Goal: Task Accomplishment & Management: Manage account settings

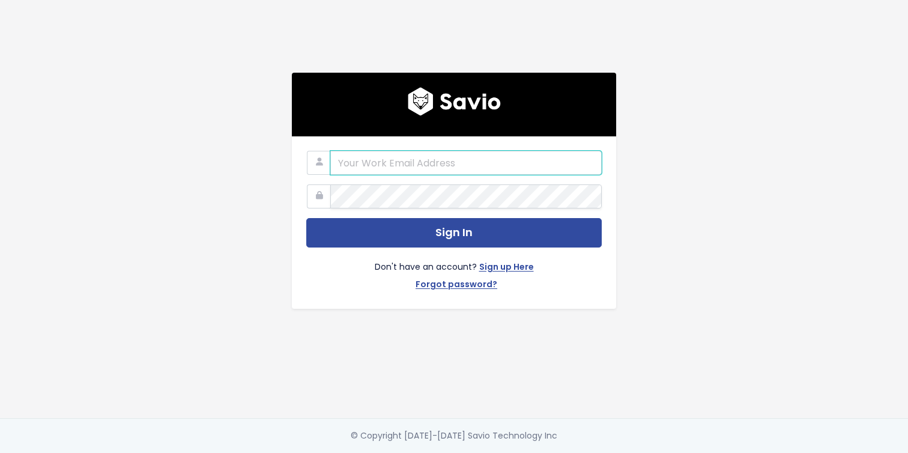
type input "[EMAIL_ADDRESS][DOMAIN_NAME]"
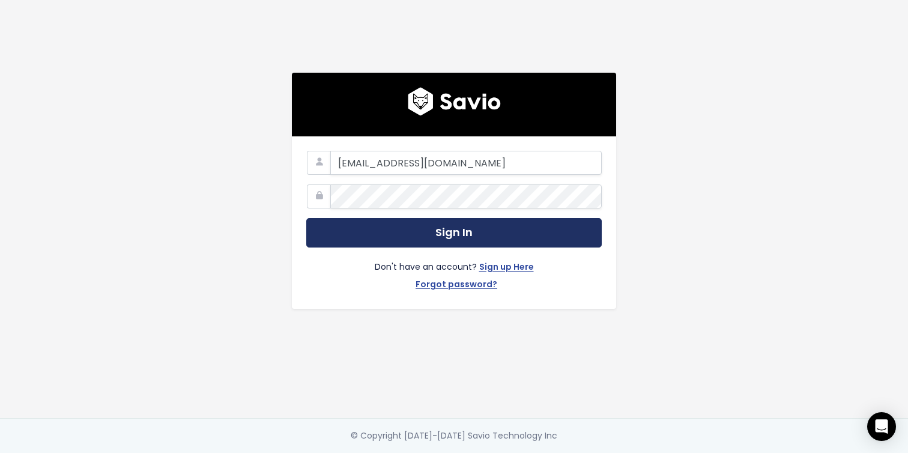
click at [413, 228] on button "Sign In" at bounding box center [454, 232] width 296 height 29
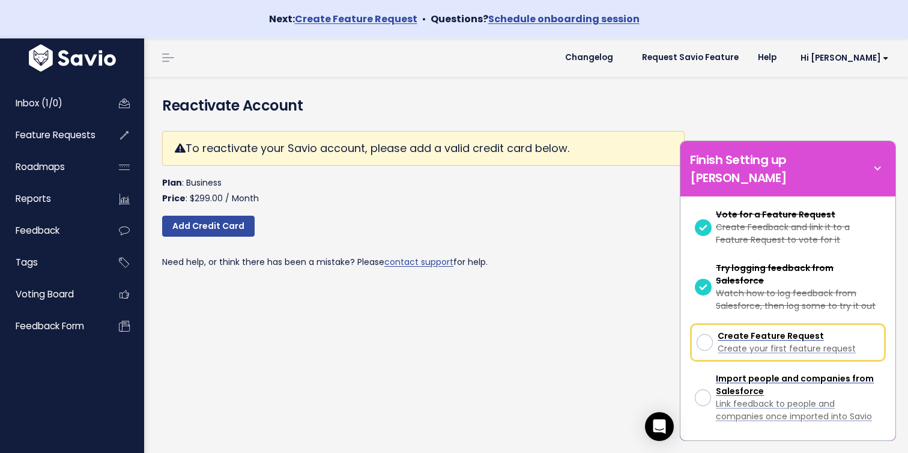
scroll to position [142, 0]
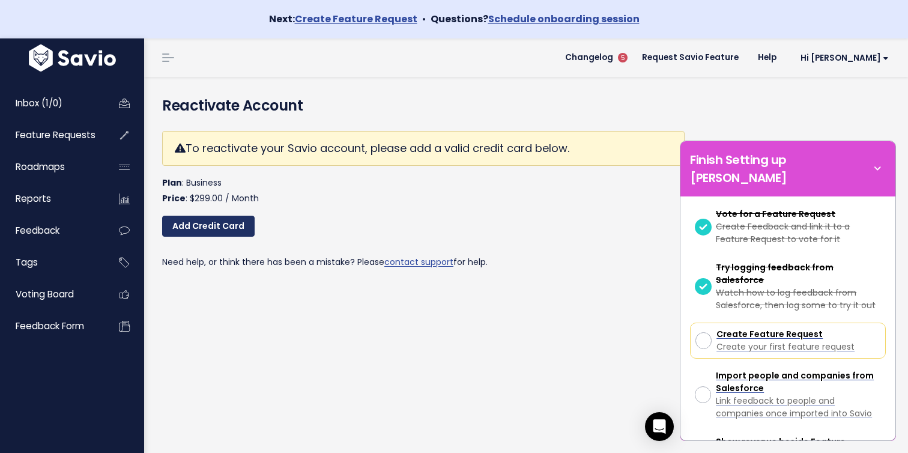
click at [200, 231] on link "Add Credit Card" at bounding box center [208, 227] width 93 height 22
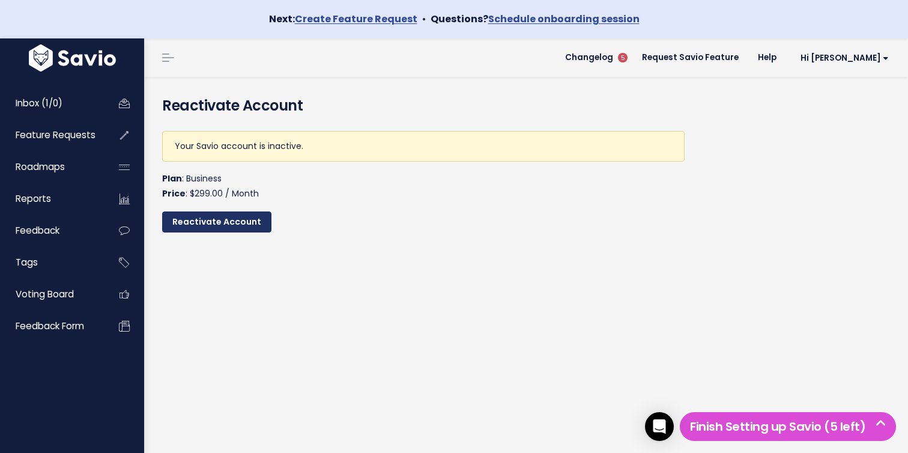
click at [252, 224] on input "Reactivate Account" at bounding box center [216, 222] width 109 height 22
click at [499, 306] on div "Reactivate Account Your Savio account is inactive. Plan : Business Price : $299…" at bounding box center [526, 284] width 764 height 415
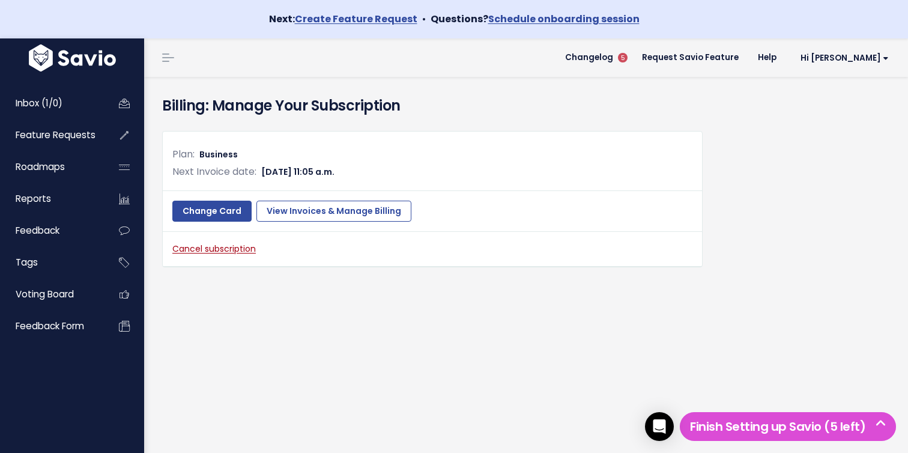
click at [425, 281] on div "Plan: Business Next Invoice date: Sept. 12, 2025, 11:05 a.m. Change Card View I…" at bounding box center [526, 208] width 746 height 174
click at [798, 87] on div "Billing: Manage Your Subscription" at bounding box center [526, 99] width 746 height 44
click at [881, 55] on span "Hi [PERSON_NAME]" at bounding box center [845, 57] width 88 height 9
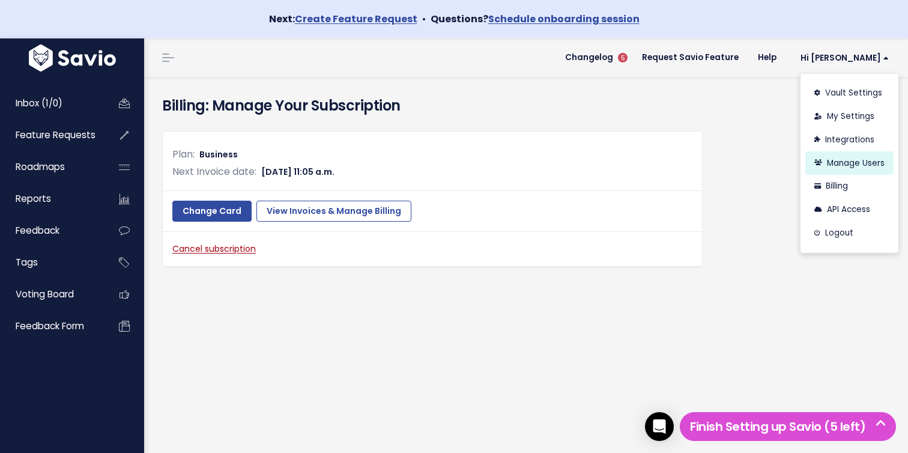
click at [836, 159] on link "Manage Users" at bounding box center [850, 162] width 88 height 23
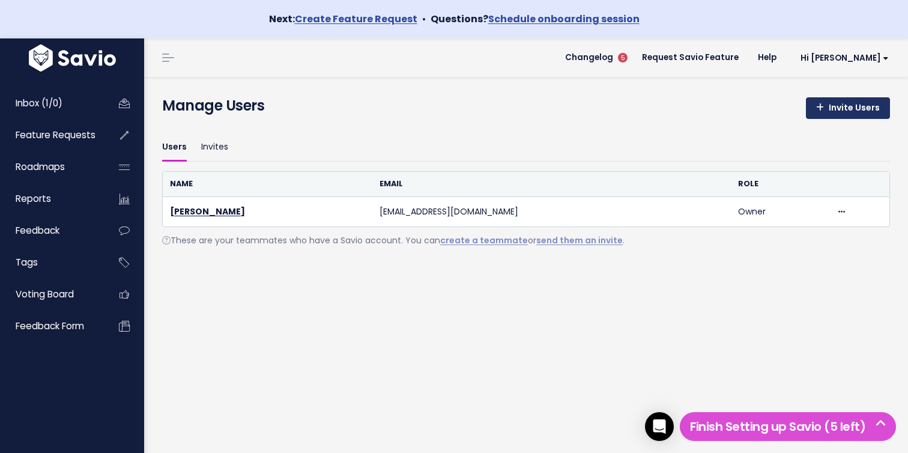
click at [856, 105] on link "Invite Users" at bounding box center [848, 108] width 84 height 22
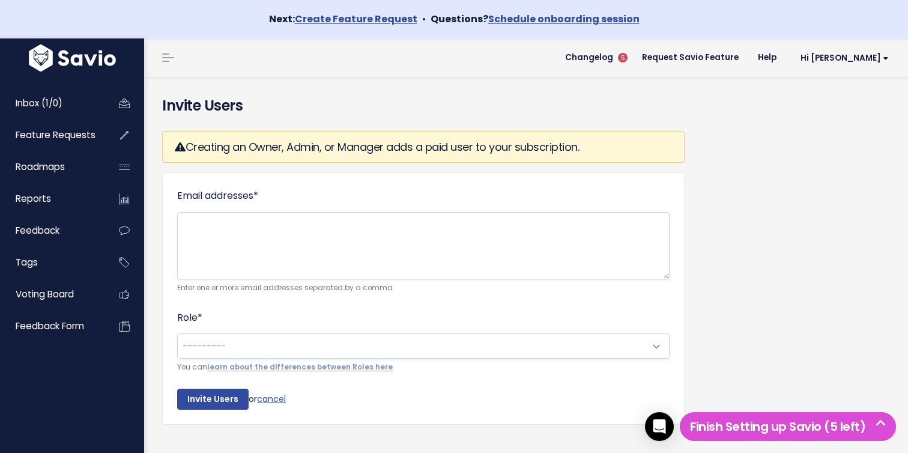
click at [436, 339] on span "---------" at bounding box center [411, 346] width 467 height 24
click at [371, 368] on link "learn about the differences between Roles here" at bounding box center [300, 367] width 186 height 10
click at [297, 354] on span "---------" at bounding box center [411, 346] width 467 height 24
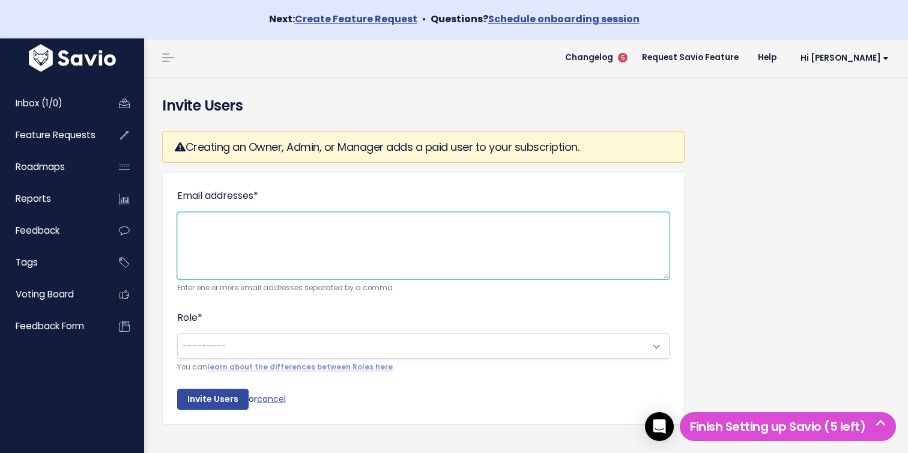
click at [335, 254] on textarea "Email addresses *" at bounding box center [423, 245] width 493 height 67
paste textarea "beau.butler@toasttab.com"
type textarea "[EMAIL_ADDRESS][PERSON_NAME][DOMAIN_NAME]"
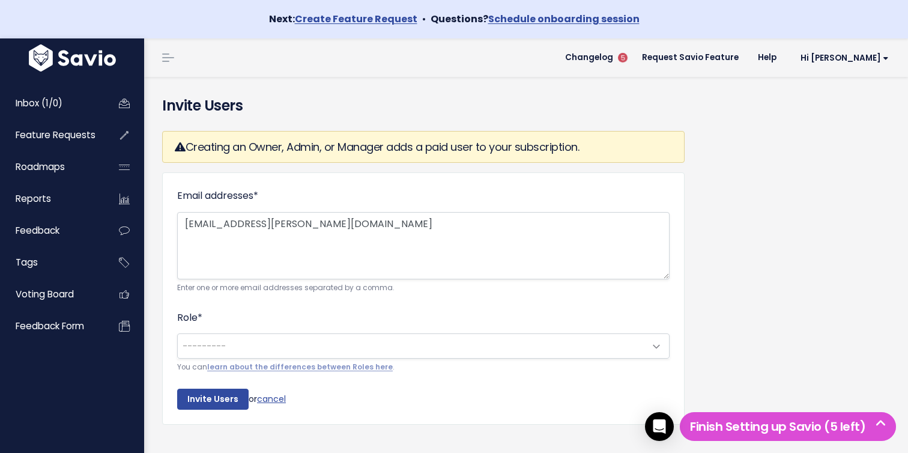
click at [326, 338] on span "---------" at bounding box center [411, 346] width 467 height 24
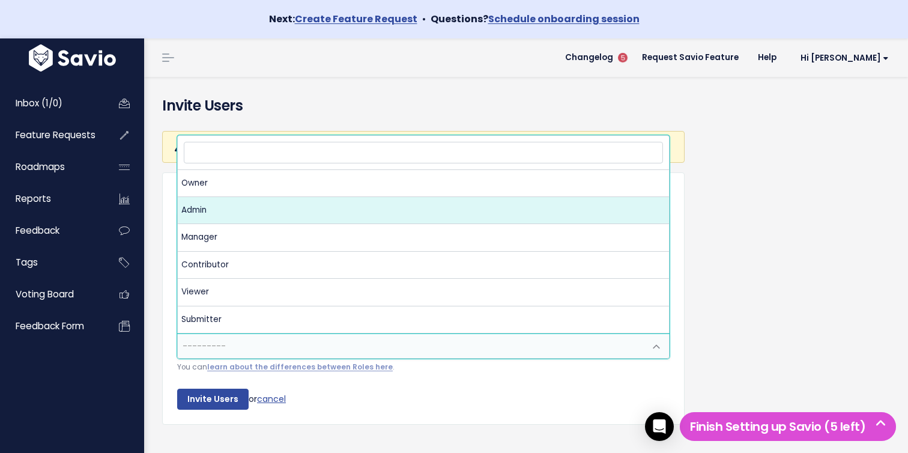
select select "ADMIN"
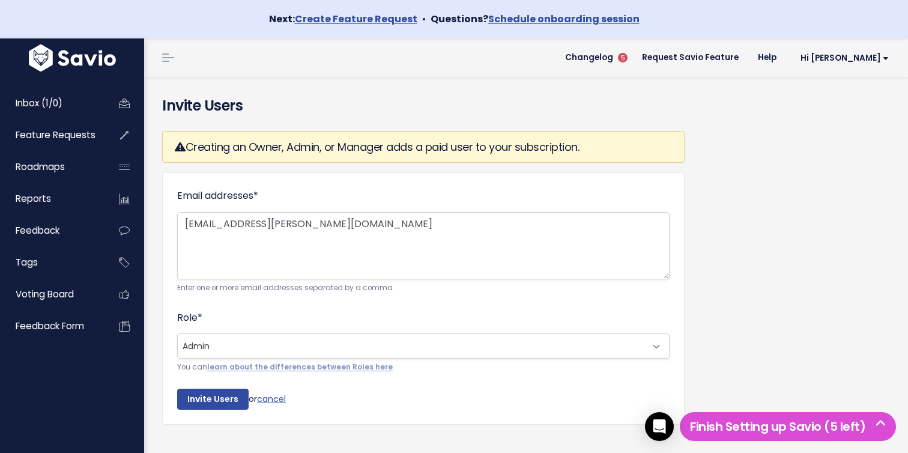
click at [790, 301] on div "Creating an Owner, Admin, or Manager adds a paid user to your subscription. Ema…" at bounding box center [526, 286] width 746 height 331
click at [213, 401] on input "Invite Users" at bounding box center [212, 400] width 71 height 22
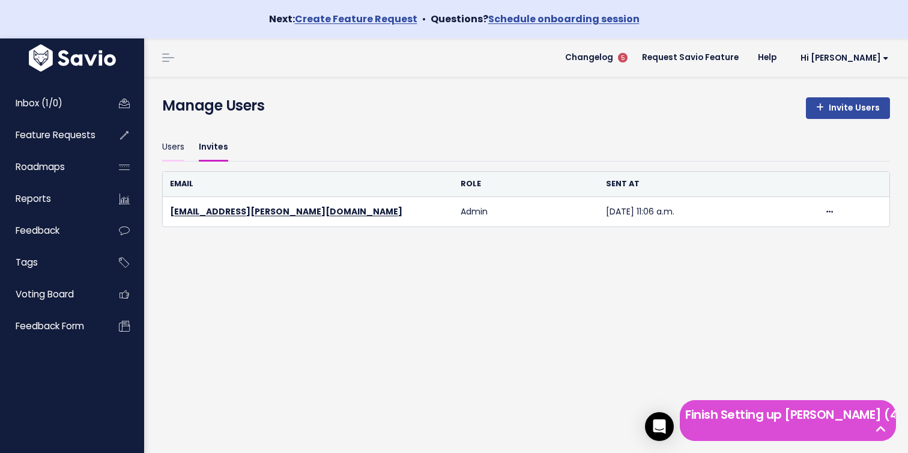
click at [183, 156] on link "Users" at bounding box center [173, 147] width 22 height 28
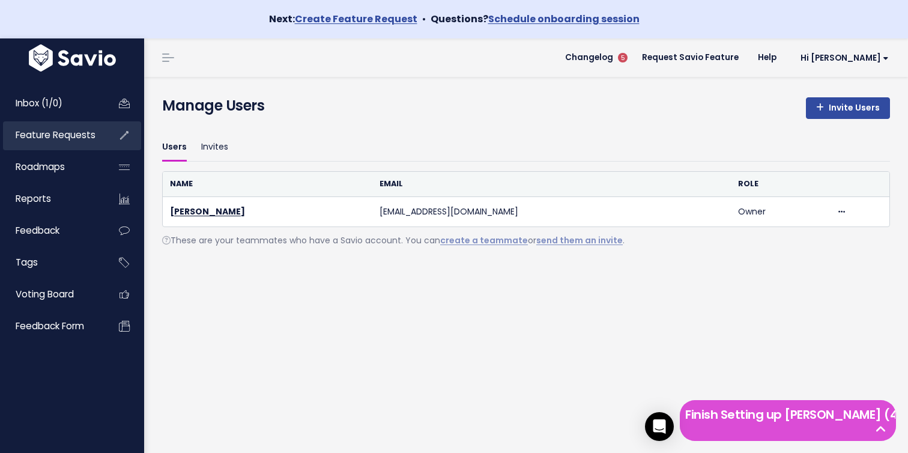
click at [76, 138] on span "Feature Requests" at bounding box center [56, 135] width 80 height 13
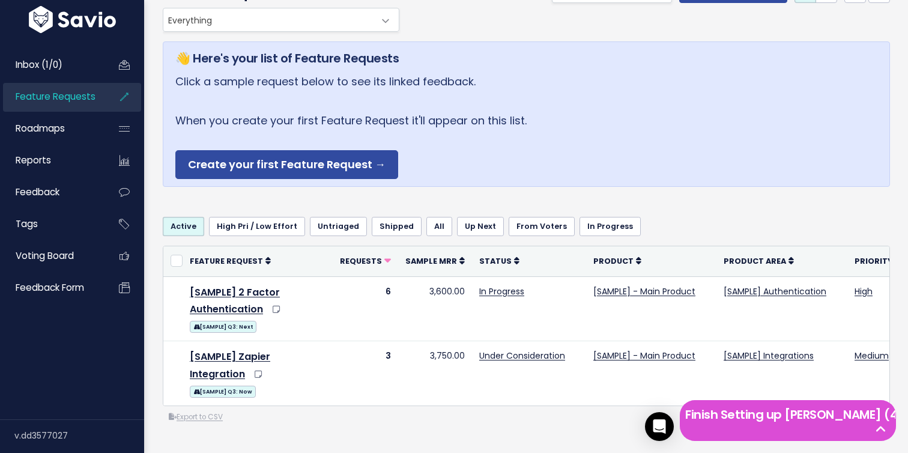
scroll to position [109, 0]
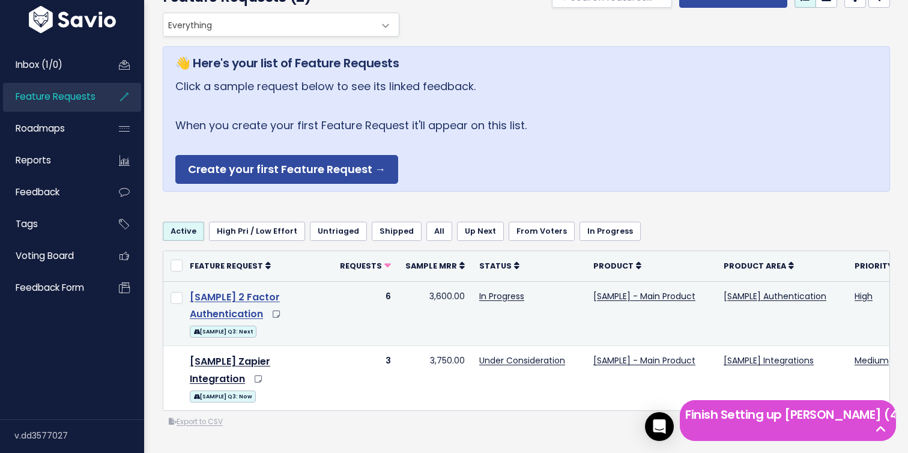
click at [232, 293] on link "[SAMPLE] 2 Factor Authentication" at bounding box center [235, 305] width 90 height 31
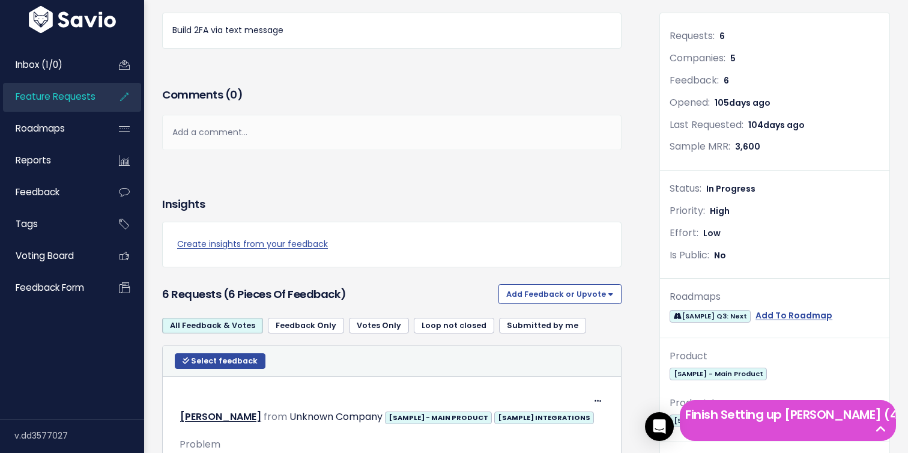
scroll to position [320, 0]
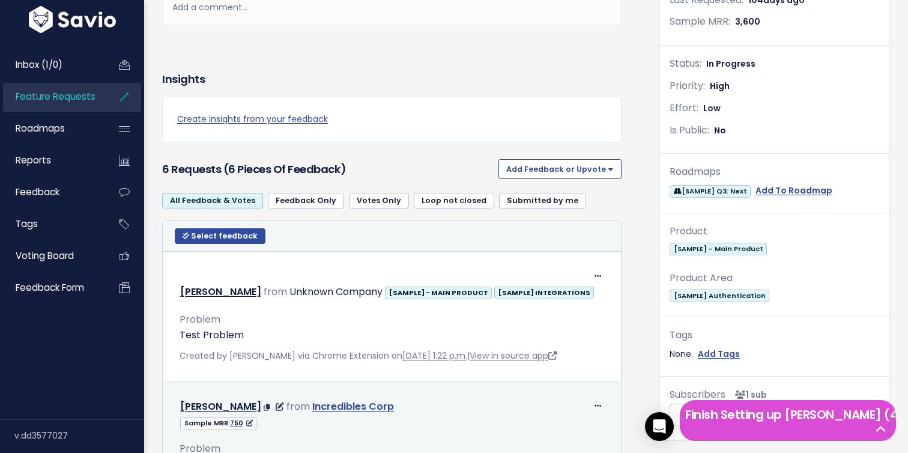
click at [332, 400] on link "Incredibles Corp" at bounding box center [353, 407] width 82 height 14
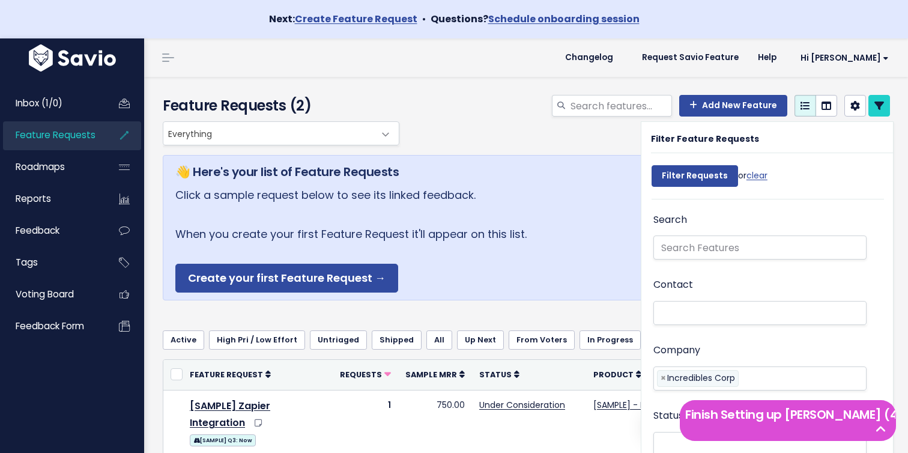
select select
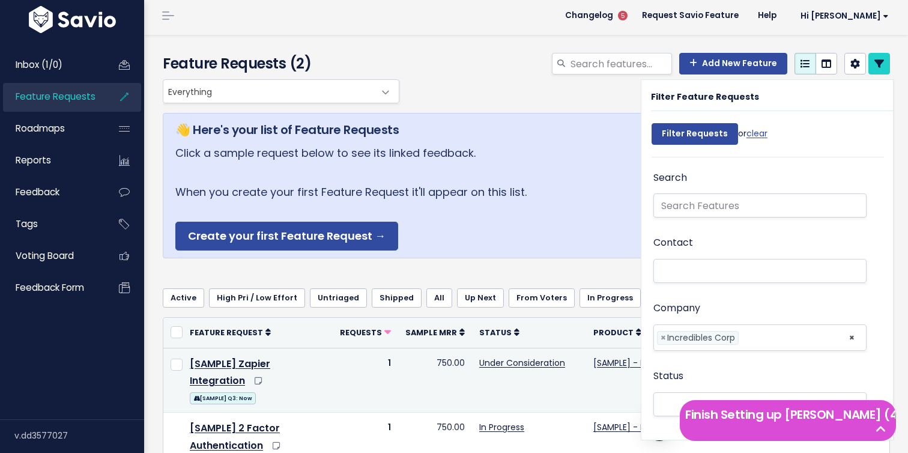
scroll to position [43, 0]
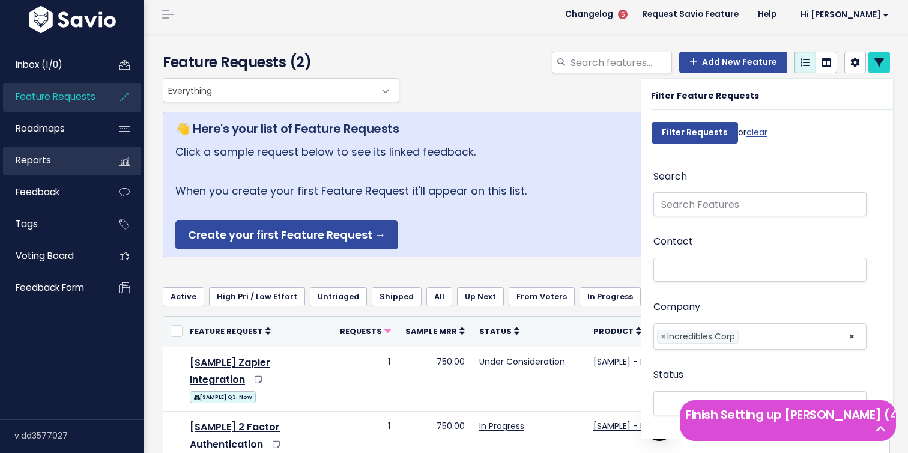
click at [58, 153] on link "Reports" at bounding box center [51, 161] width 97 height 28
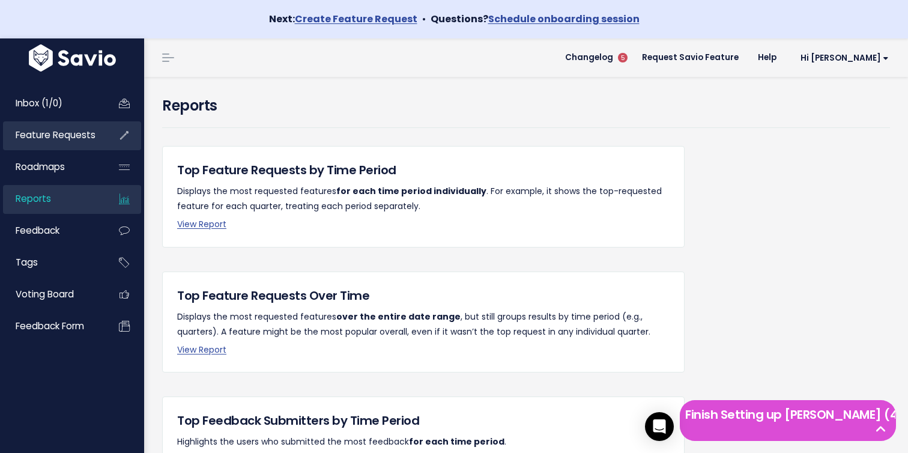
click at [75, 144] on link "Feature Requests" at bounding box center [51, 135] width 97 height 28
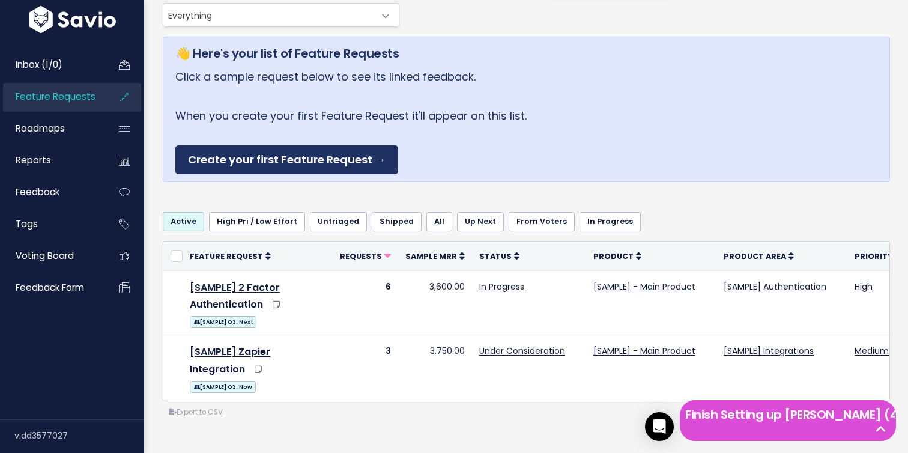
scroll to position [126, 0]
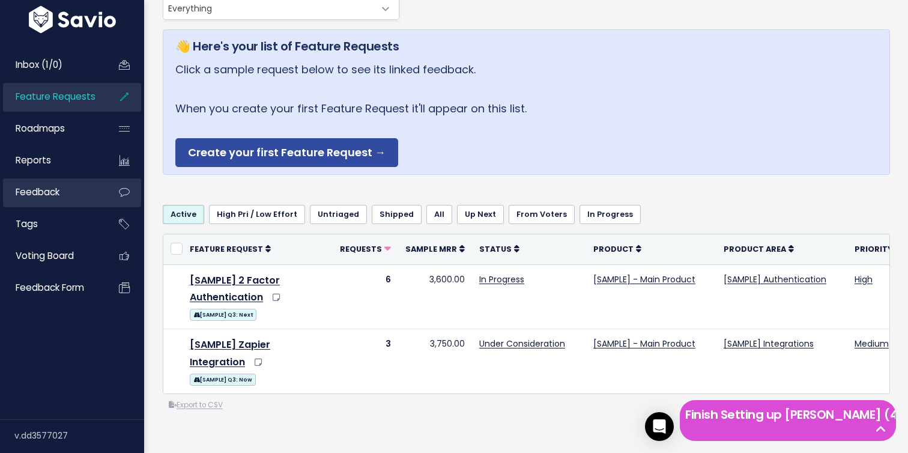
click at [90, 202] on link "Feedback" at bounding box center [51, 192] width 97 height 28
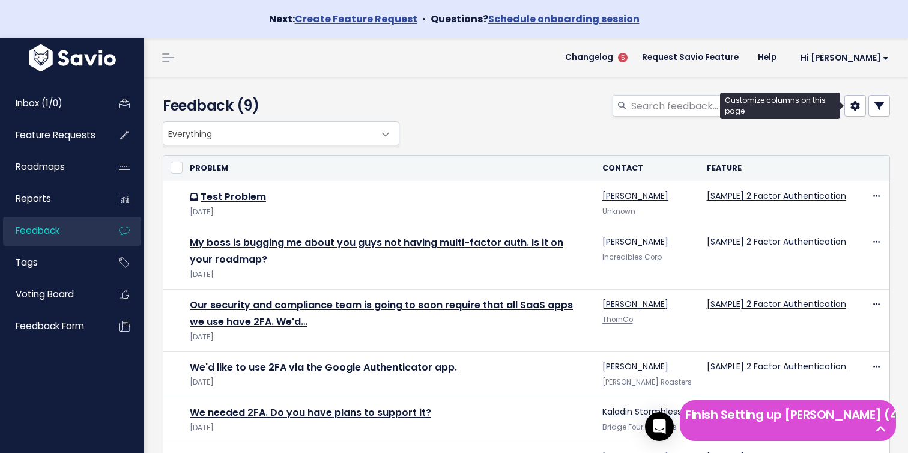
click at [856, 103] on icon at bounding box center [856, 106] width 10 height 10
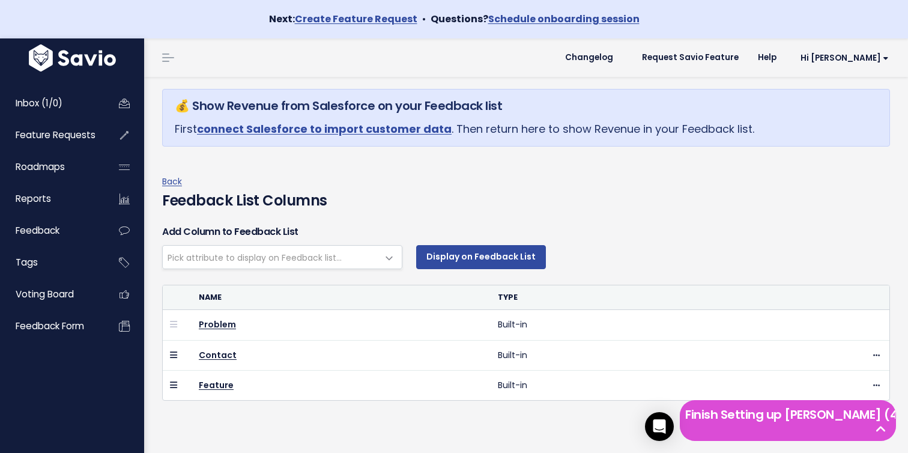
select select
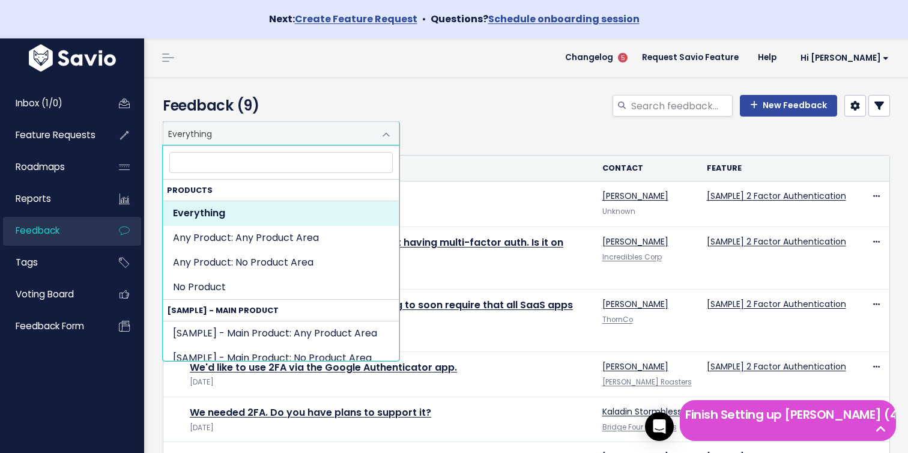
click at [358, 132] on span "Everything" at bounding box center [268, 133] width 211 height 23
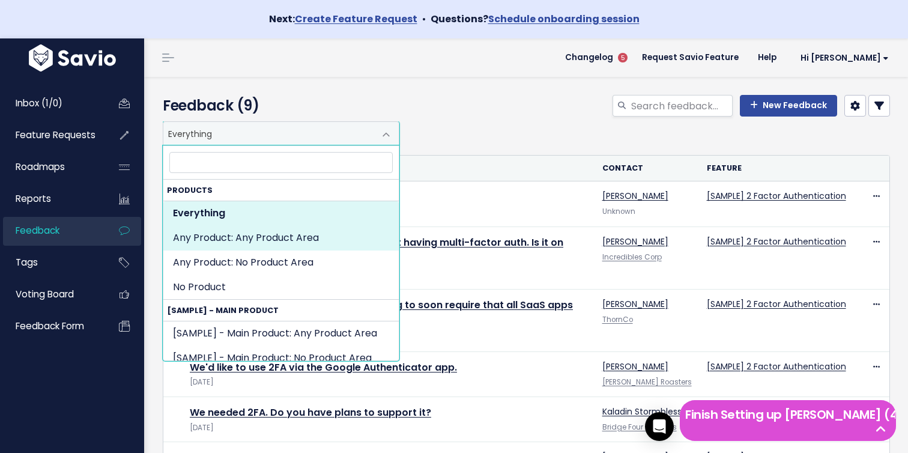
click at [892, 103] on div "New Feedback" at bounding box center [651, 108] width 497 height 26
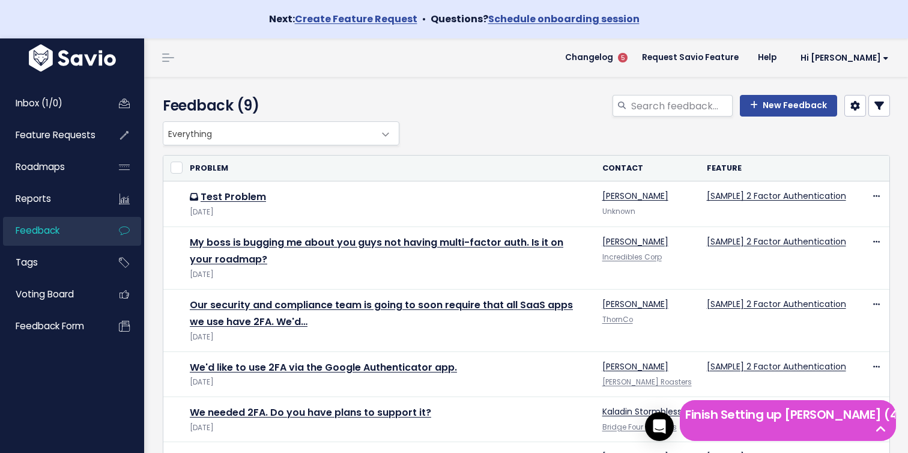
click at [880, 103] on icon at bounding box center [880, 106] width 10 height 10
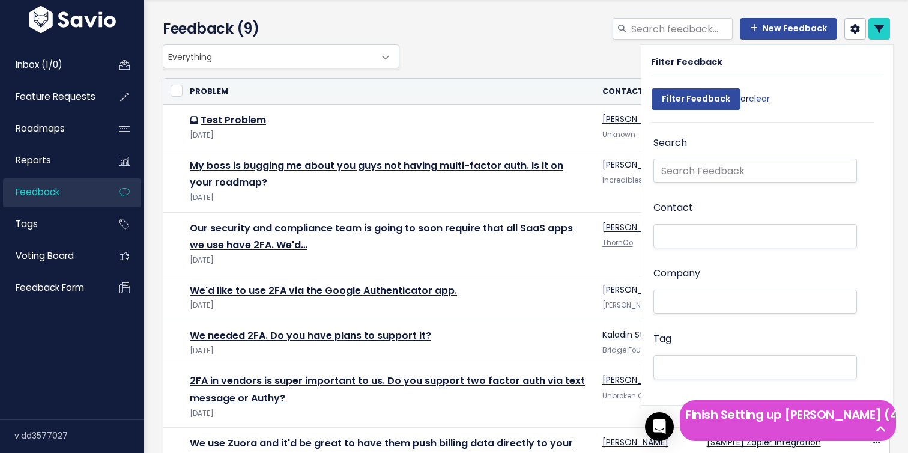
click at [561, 71] on div "or Cancel Problem Contact Feature" at bounding box center [527, 341] width 728 height 547
click at [755, 98] on link "clear" at bounding box center [759, 99] width 21 height 12
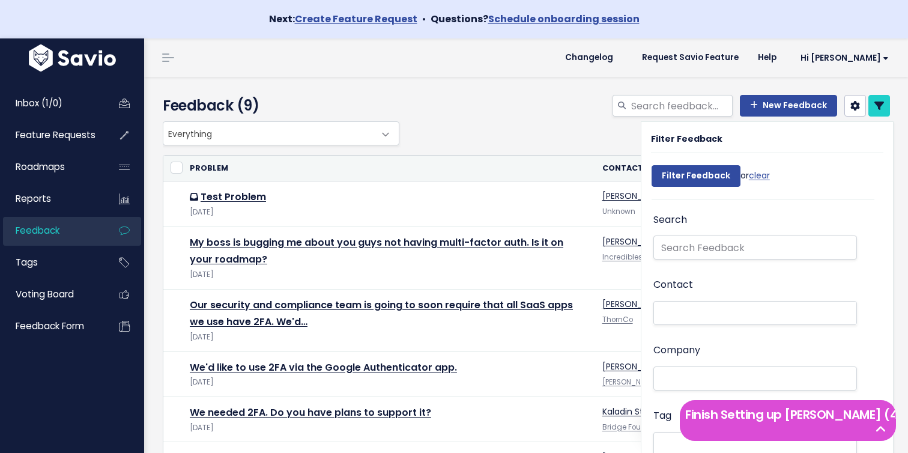
select select
click at [65, 272] on link "Tags" at bounding box center [51, 263] width 97 height 28
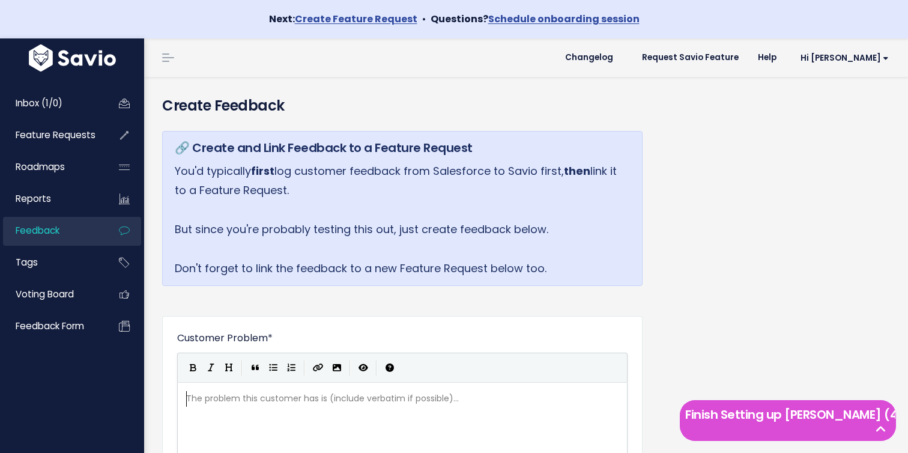
scroll to position [1, 0]
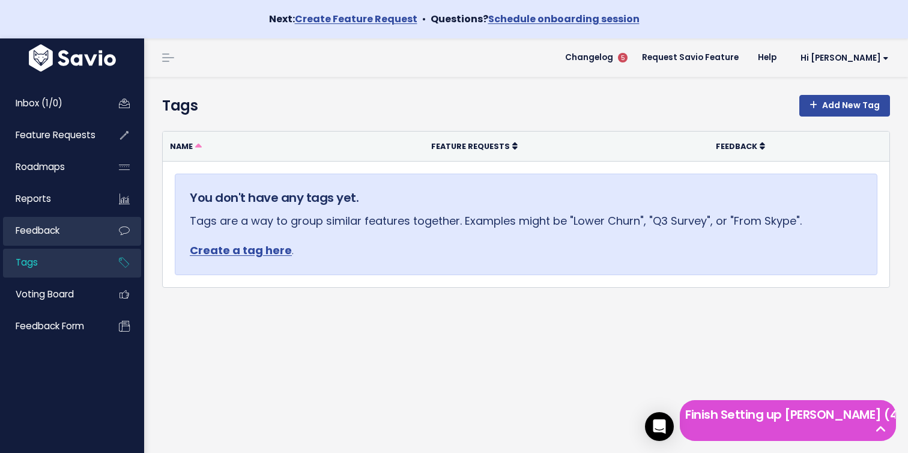
click at [71, 230] on link "Feedback" at bounding box center [51, 231] width 97 height 28
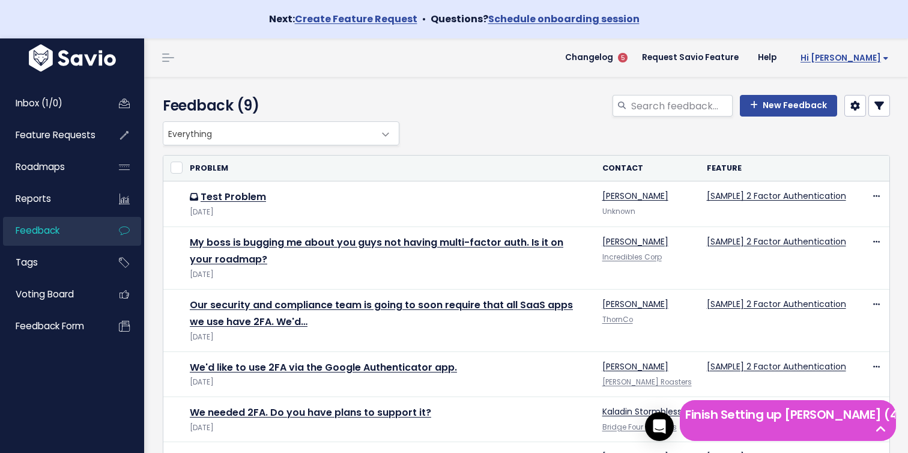
click at [886, 57] on span "Hi [PERSON_NAME]" at bounding box center [845, 57] width 88 height 9
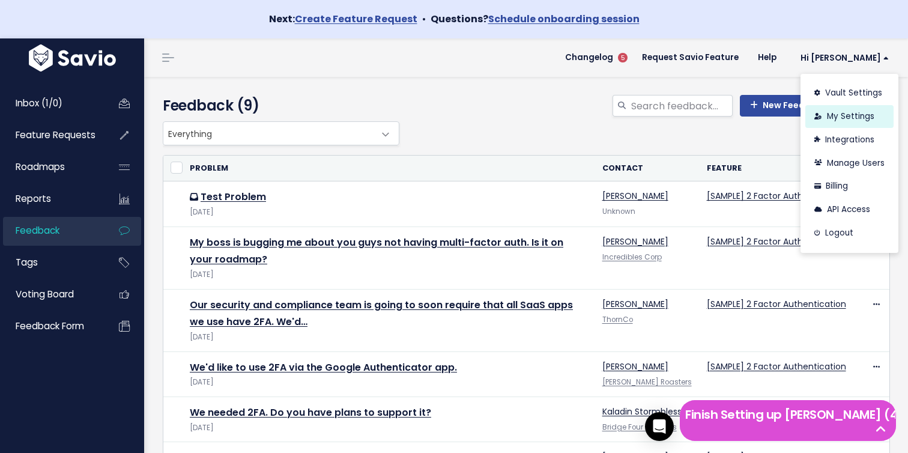
click at [862, 115] on link "My Settings" at bounding box center [850, 116] width 88 height 23
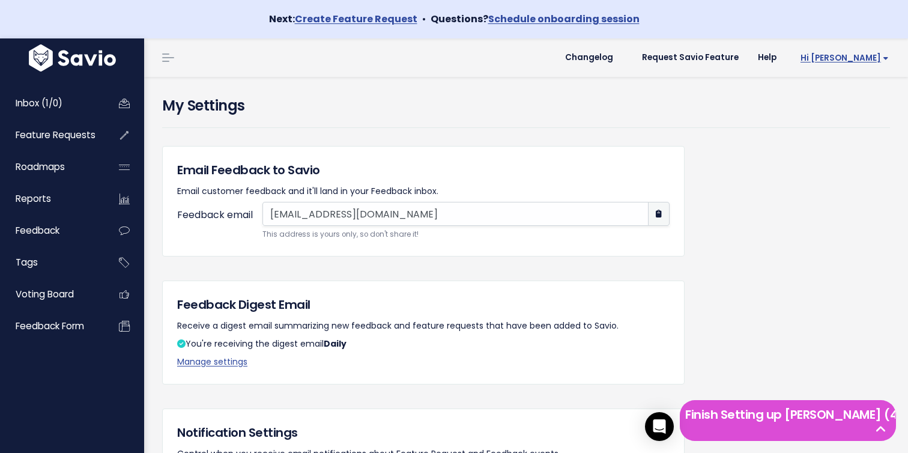
click at [877, 60] on span "Hi [PERSON_NAME]" at bounding box center [845, 57] width 88 height 9
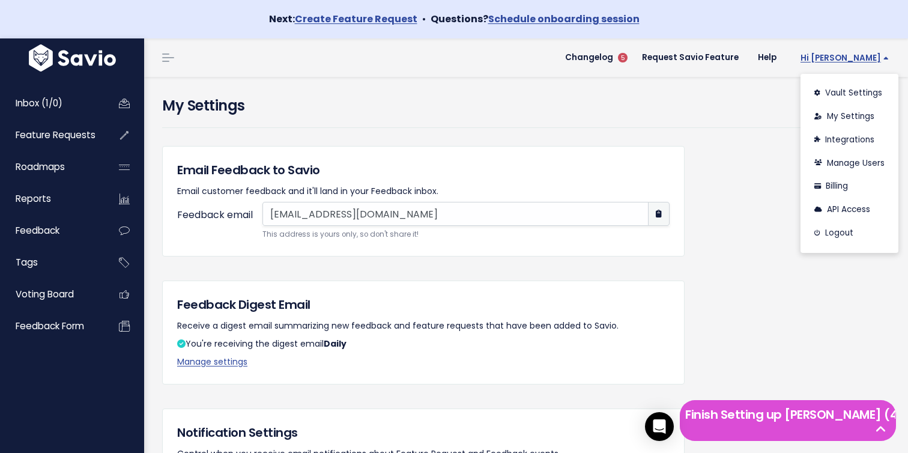
click at [877, 60] on span "Hi [PERSON_NAME]" at bounding box center [845, 57] width 88 height 9
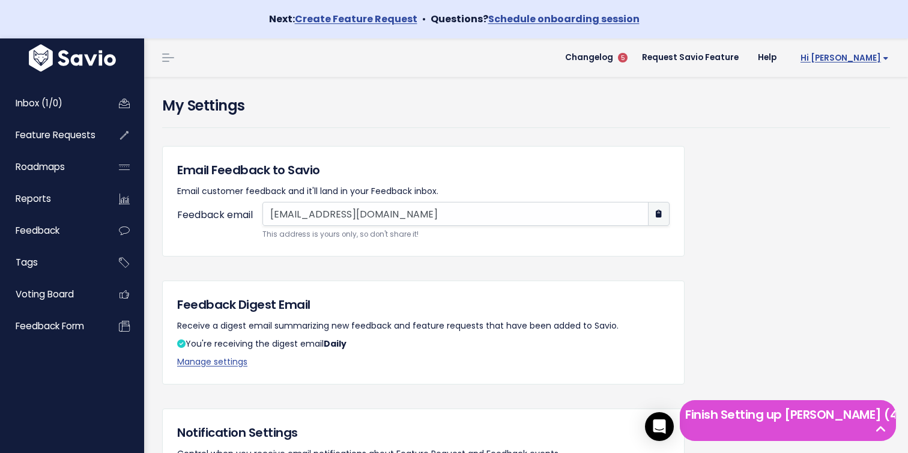
click at [874, 49] on link "Hi [PERSON_NAME]" at bounding box center [842, 58] width 112 height 19
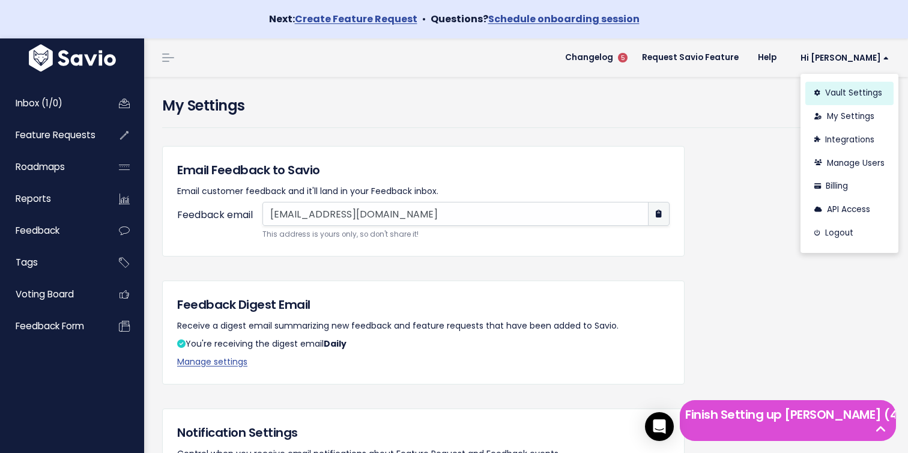
click at [860, 91] on link "Vault Settings" at bounding box center [850, 93] width 88 height 23
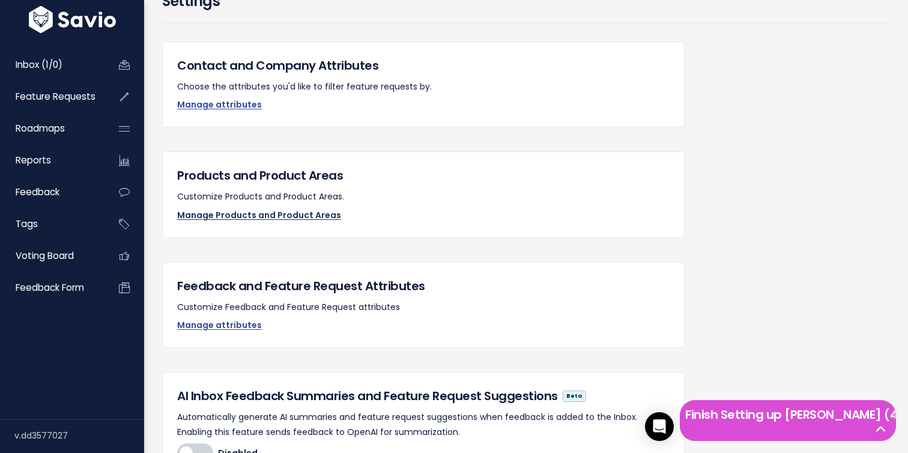
scroll to position [119, 0]
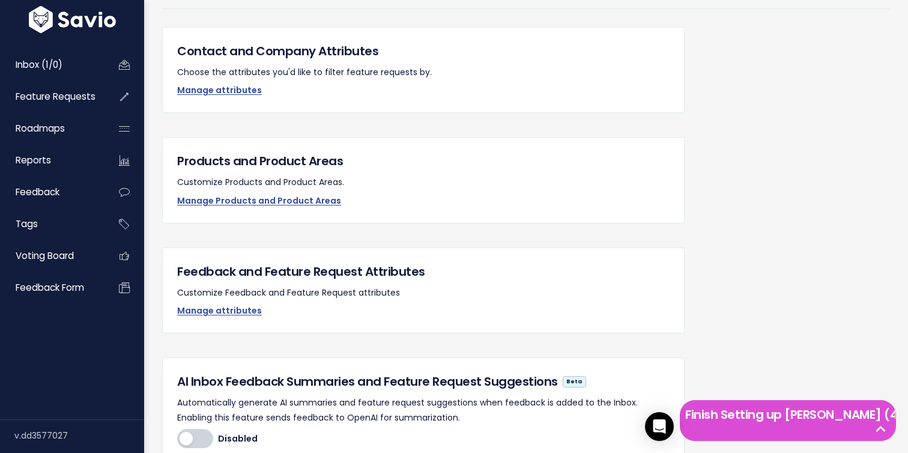
click at [244, 190] on p "Customize Feedback and Feature Request attributes" at bounding box center [423, 182] width 493 height 15
click at [242, 306] on link "Manage attributes" at bounding box center [219, 311] width 85 height 12
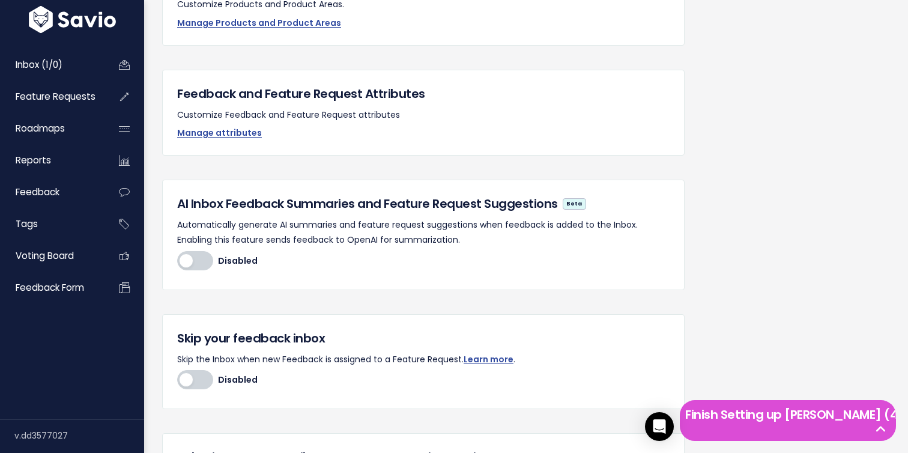
scroll to position [219, 0]
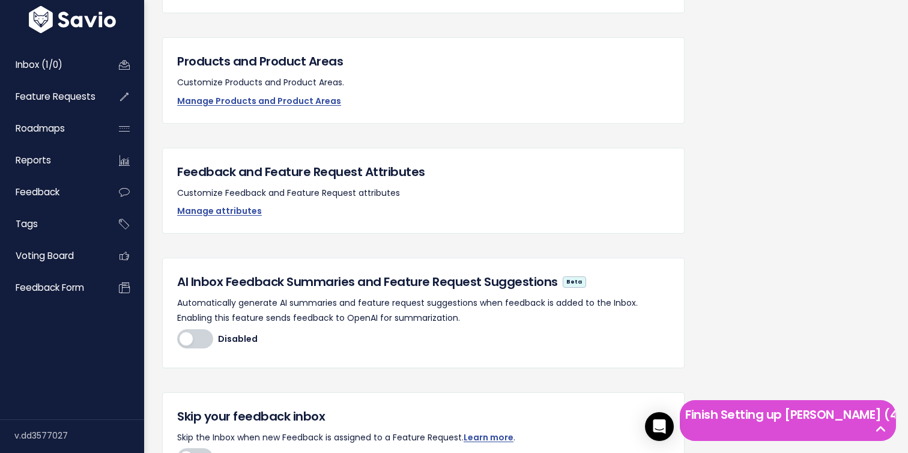
click at [223, 109] on p "Manage attributes" at bounding box center [423, 101] width 493 height 15
click at [223, 210] on link "Manage attributes" at bounding box center [219, 211] width 85 height 12
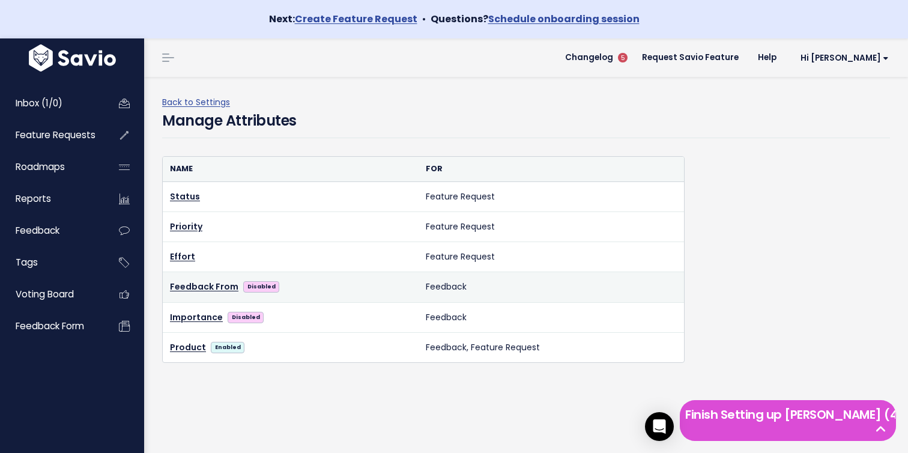
click at [256, 287] on strong "Disabled" at bounding box center [262, 286] width 28 height 7
click at [213, 287] on link "Feedback From" at bounding box center [204, 286] width 68 height 15
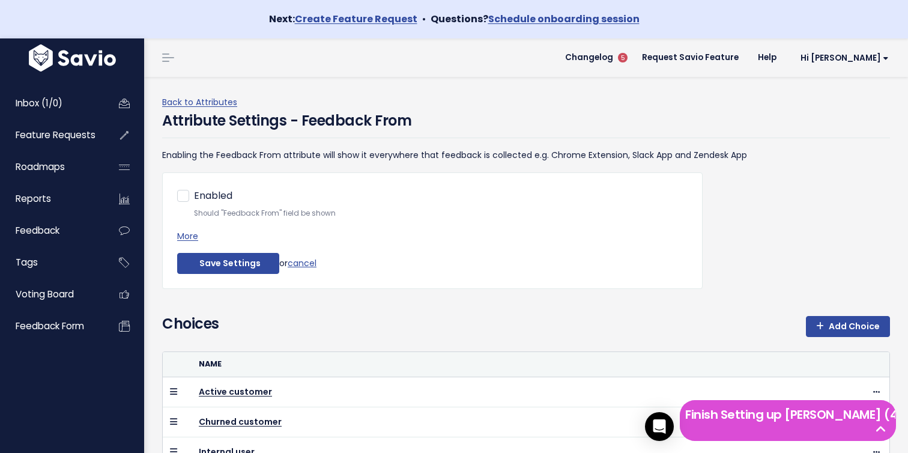
click at [210, 111] on h4 "Attribute Settings - Feedback From" at bounding box center [286, 121] width 249 height 22
click at [221, 96] on div "Back to Attributes Attribute Settings - Feedback From Enabling the Feedback Fro…" at bounding box center [530, 326] width 737 height 463
click at [216, 103] on link "Back to Attributes" at bounding box center [199, 102] width 75 height 12
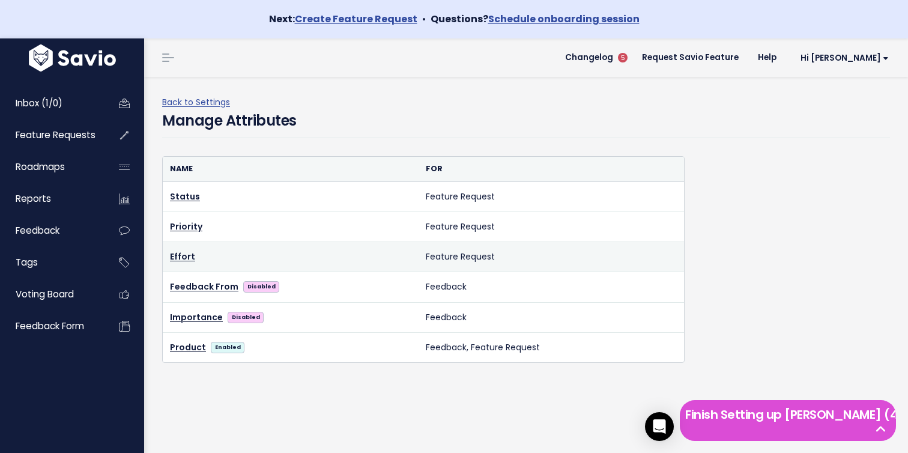
click at [584, 256] on td "Feature Request" at bounding box center [552, 257] width 266 height 30
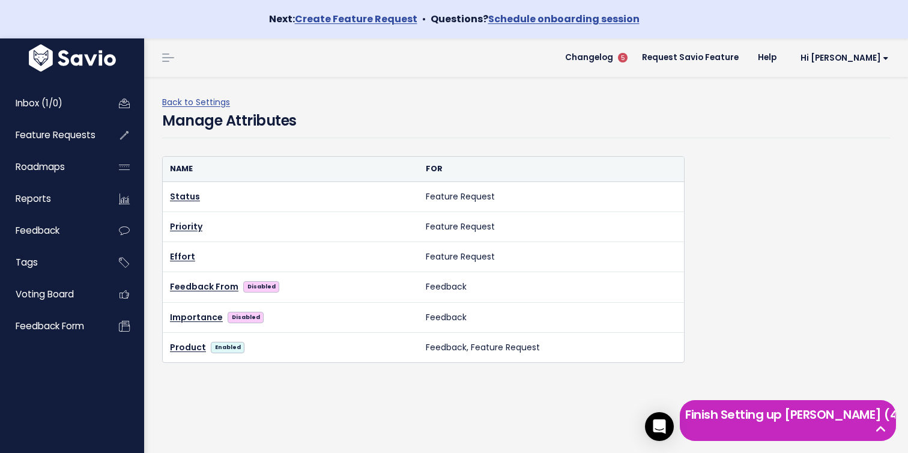
click at [864, 424] on h5 "Finish Setting up [PERSON_NAME] (4 left)" at bounding box center [788, 415] width 205 height 18
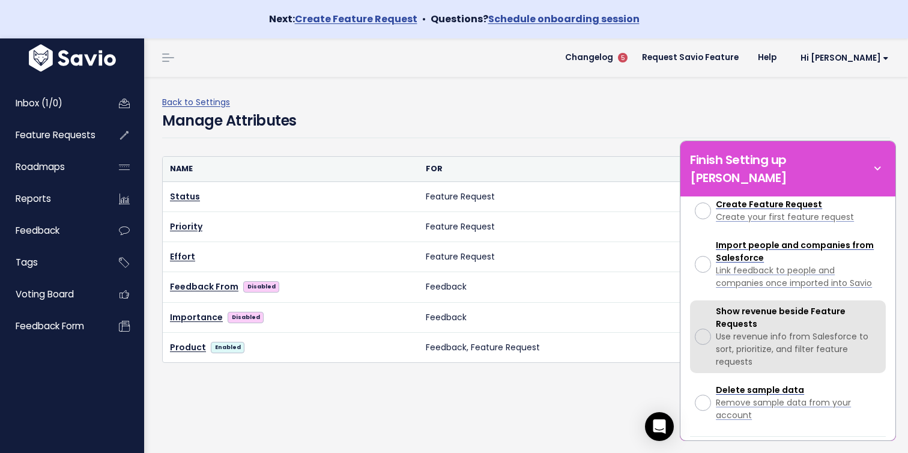
scroll to position [322, 0]
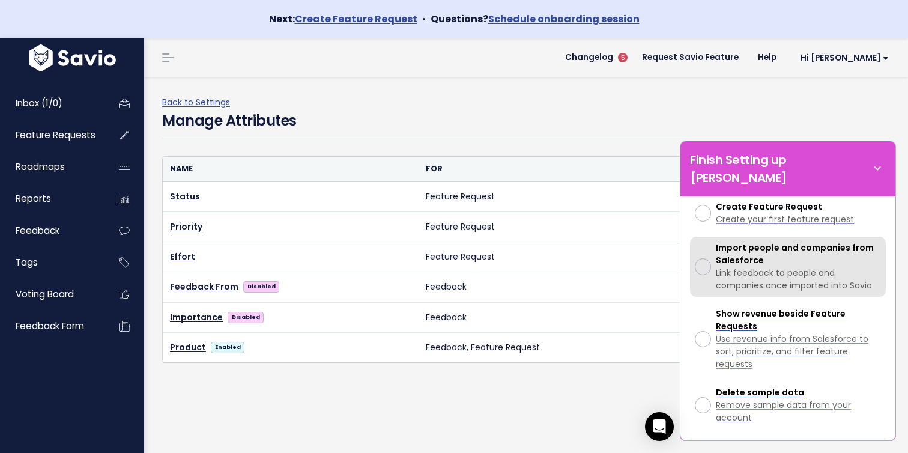
click at [863, 267] on span "Link feedback to people and companies once imported into Savio" at bounding box center [794, 279] width 156 height 25
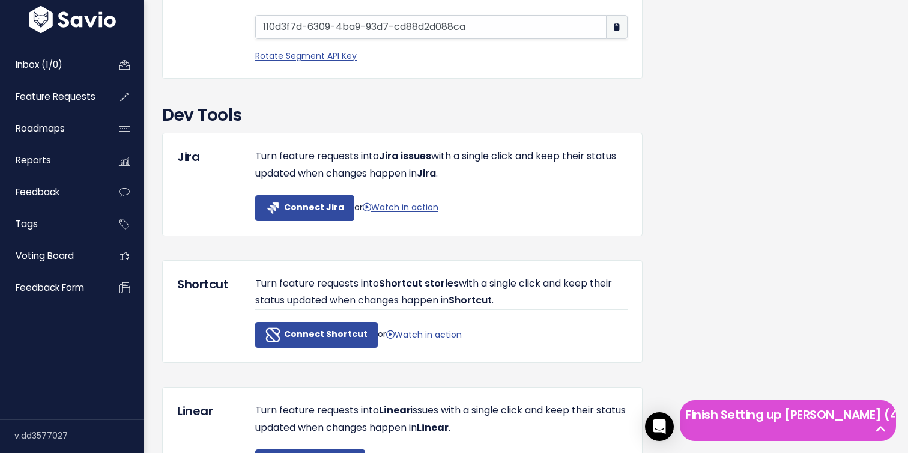
scroll to position [1337, 0]
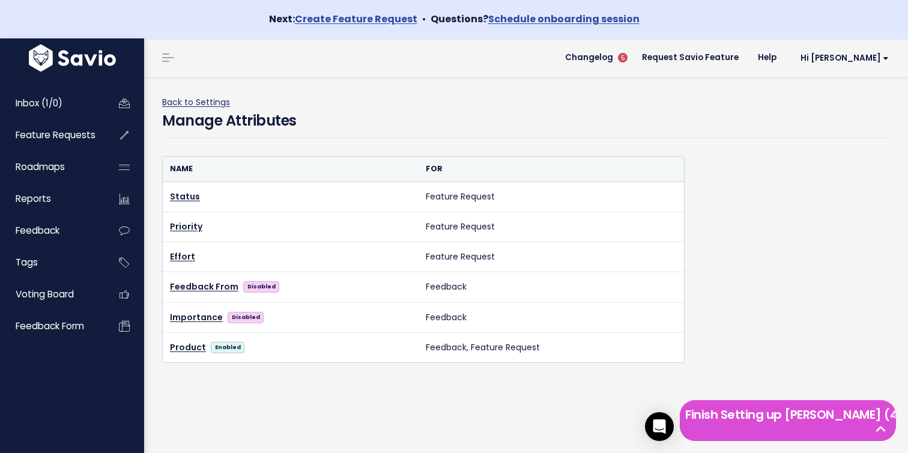
click at [216, 103] on link "Back to Settings" at bounding box center [196, 102] width 68 height 12
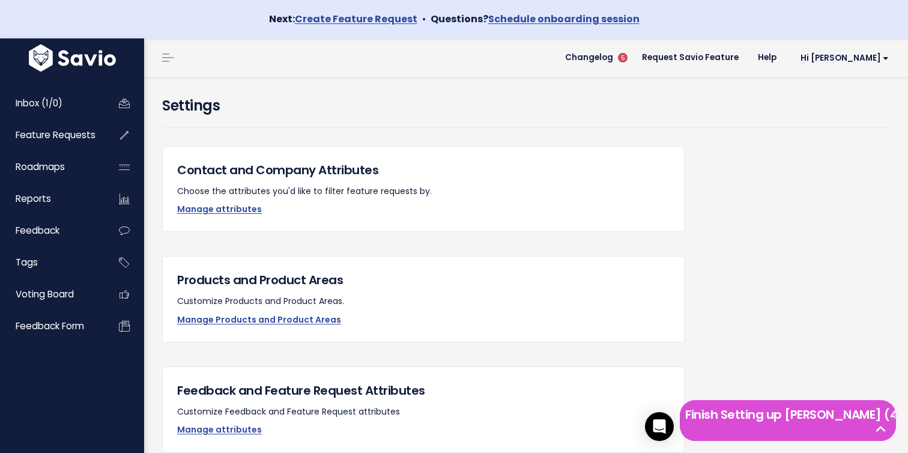
click at [229, 421] on div "Feedback and Feature Request Attributes Customize Feedback and Feature Request …" at bounding box center [423, 410] width 523 height 86
click at [229, 425] on link "Manage attributes" at bounding box center [219, 430] width 85 height 12
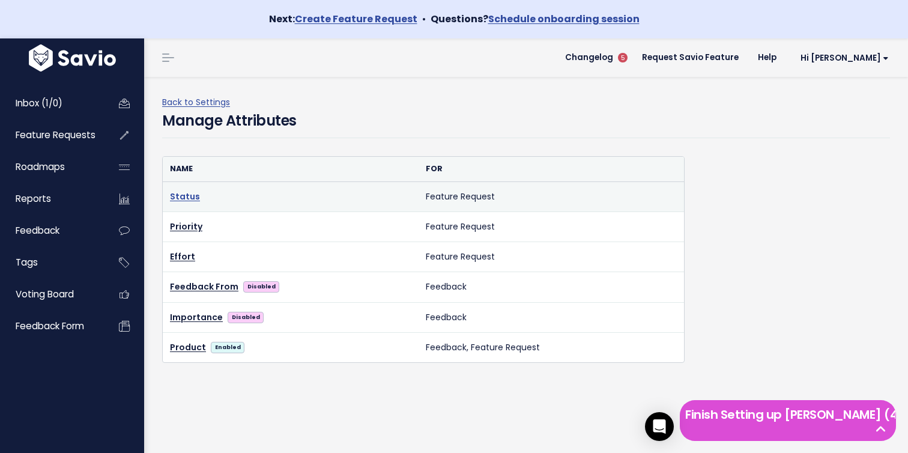
click at [192, 190] on link "Status" at bounding box center [185, 196] width 30 height 12
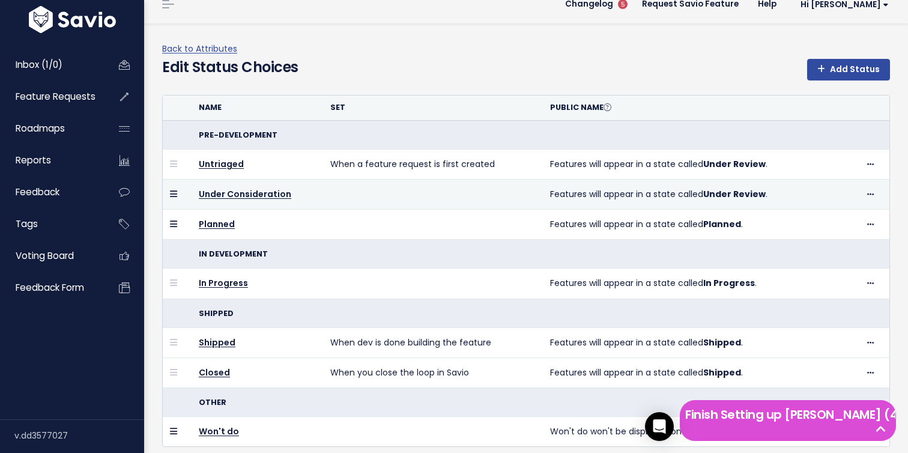
scroll to position [91, 0]
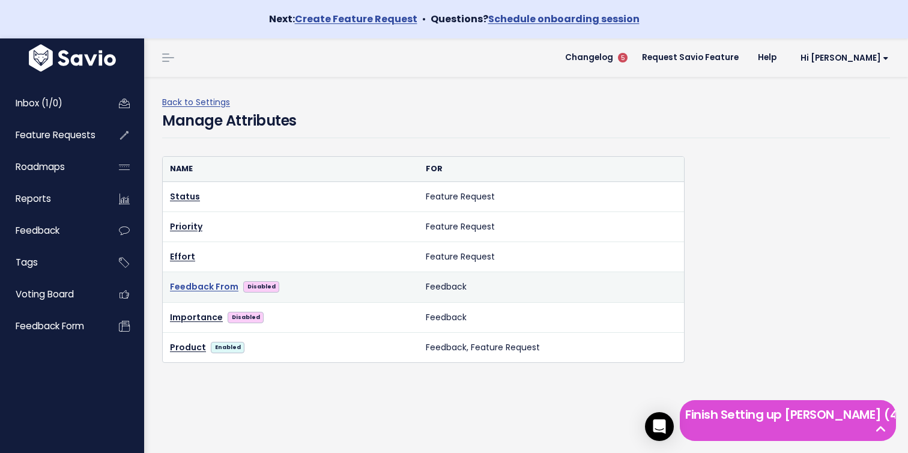
click at [202, 288] on link "Feedback From" at bounding box center [204, 286] width 68 height 15
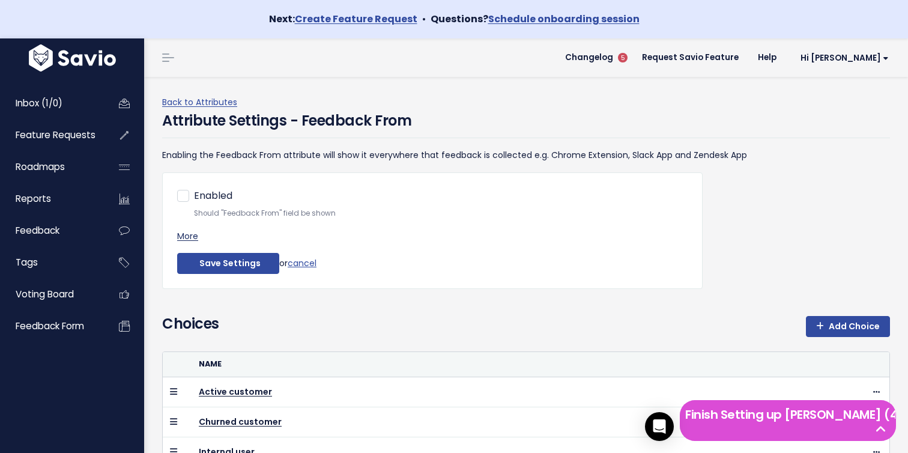
click at [195, 237] on link "More" at bounding box center [187, 236] width 21 height 12
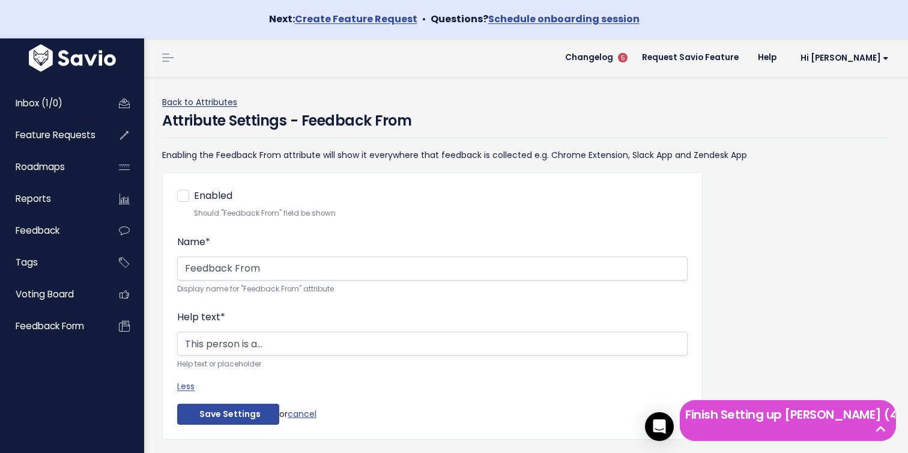
click at [216, 105] on link "Back to Attributes" at bounding box center [199, 102] width 75 height 12
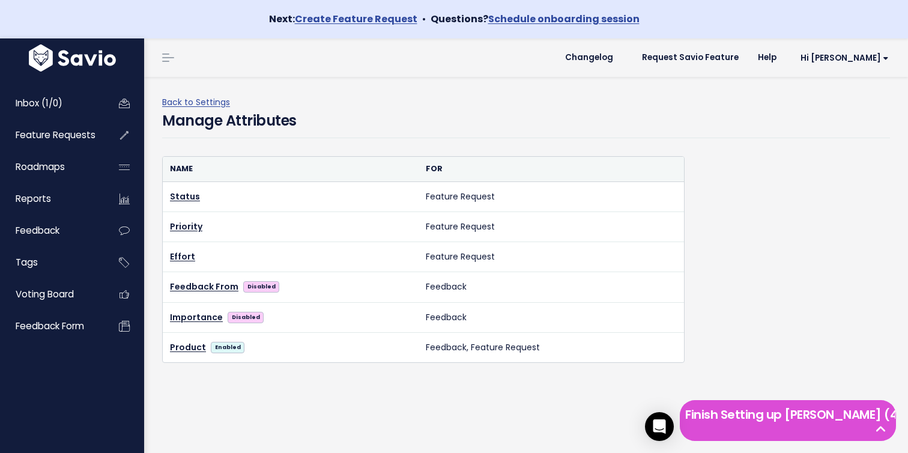
click at [216, 105] on link "Back to Settings" at bounding box center [196, 102] width 68 height 12
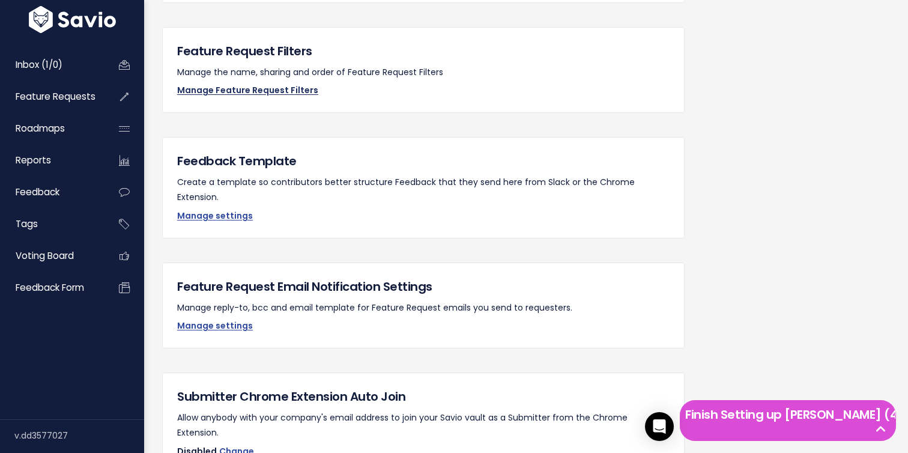
scroll to position [1045, 0]
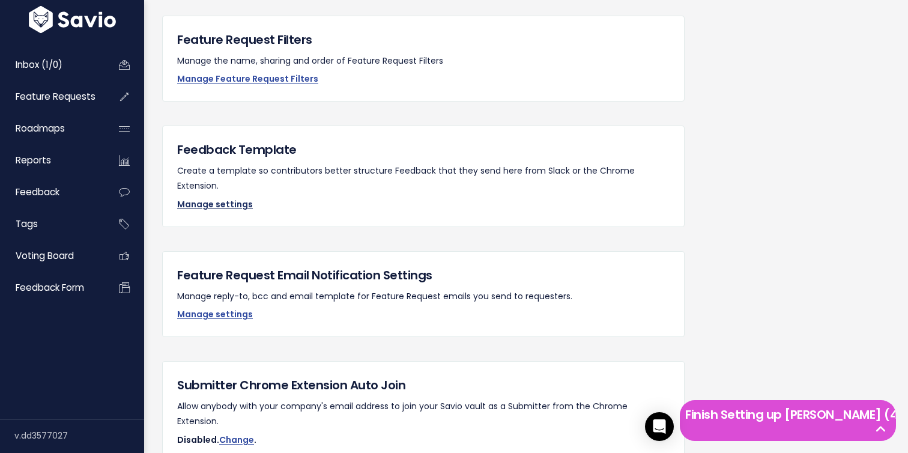
click at [231, 198] on link "Manage settings" at bounding box center [215, 204] width 76 height 12
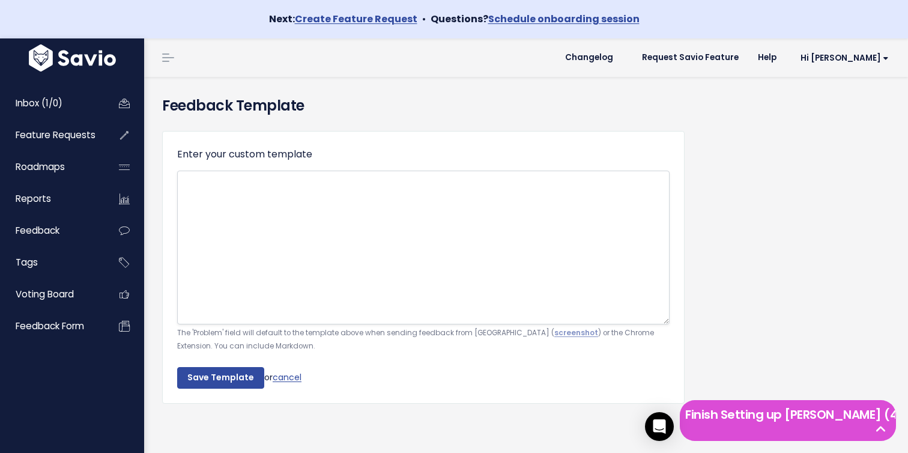
scroll to position [38, 0]
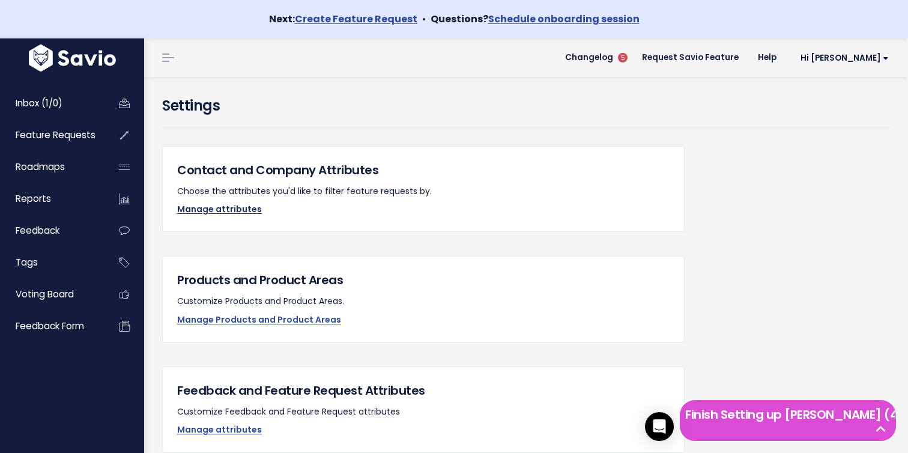
click at [243, 210] on link "Manage attributes" at bounding box center [219, 209] width 85 height 12
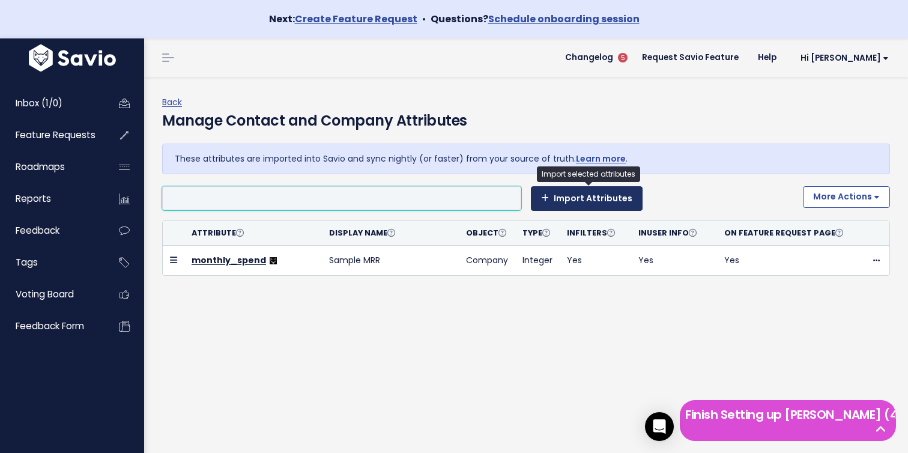
click at [608, 199] on button "Import Attributes" at bounding box center [587, 198] width 112 height 24
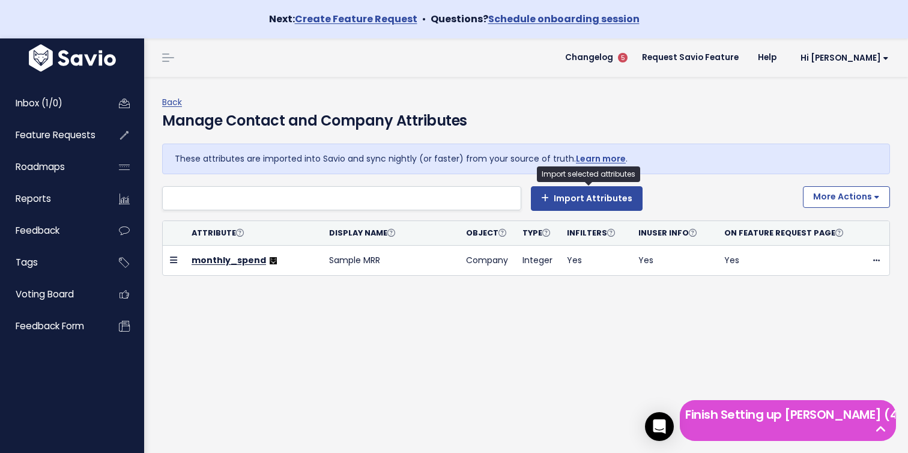
click at [663, 143] on div "Manage Contact and Company Attributes" at bounding box center [526, 127] width 728 height 34
drag, startPoint x: 427, startPoint y: 166, endPoint x: 483, endPoint y: 166, distance: 55.9
click at [483, 166] on div "These attributes are imported into Savio and sync nightly (or faster) from your…" at bounding box center [526, 159] width 728 height 31
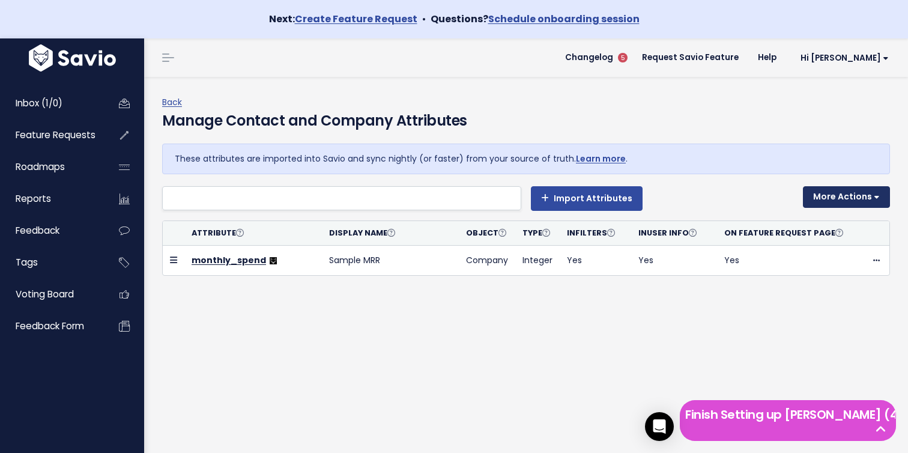
click at [853, 196] on button "More Actions" at bounding box center [846, 197] width 87 height 22
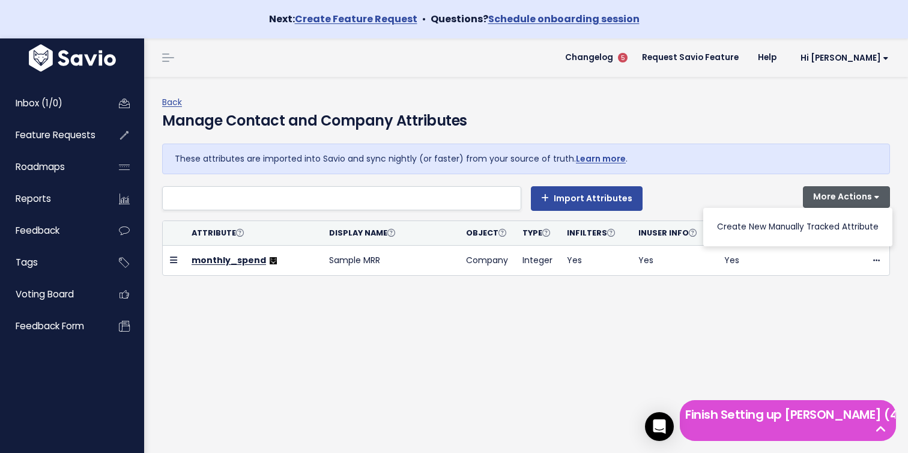
click at [778, 338] on div "Back Manage Contact and Company Attributes These attributes are imported into S…" at bounding box center [526, 284] width 764 height 415
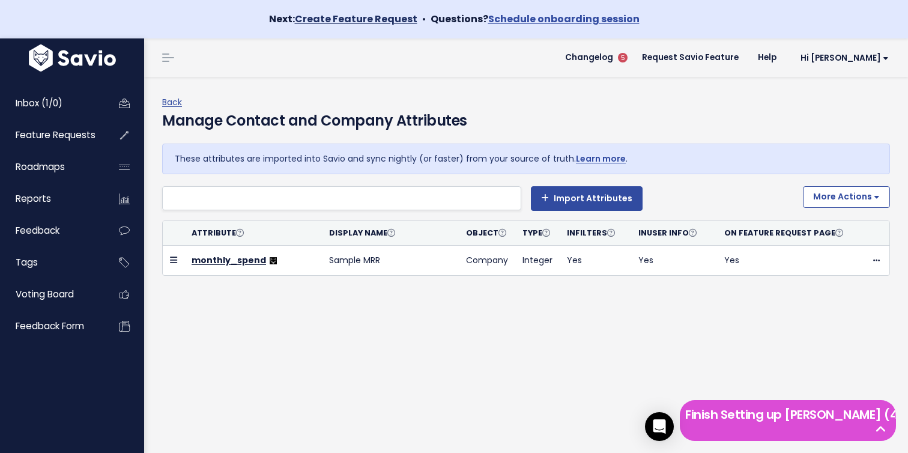
click at [338, 13] on link "Create Feature Request" at bounding box center [356, 19] width 123 height 14
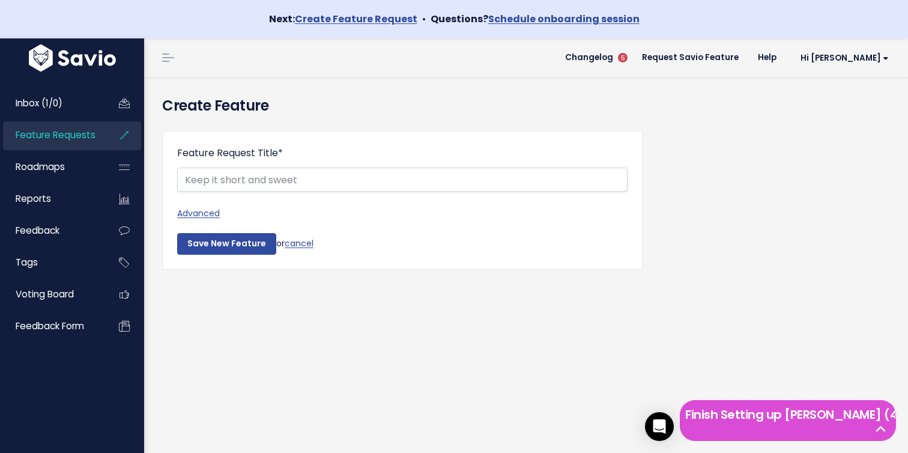
click at [370, 71] on header "Changelog 5 Request Savio Feature Help Hi [PERSON_NAME] Vault Settings My Setti…" at bounding box center [526, 57] width 764 height 38
click at [58, 326] on span "Feedback form" at bounding box center [50, 326] width 68 height 13
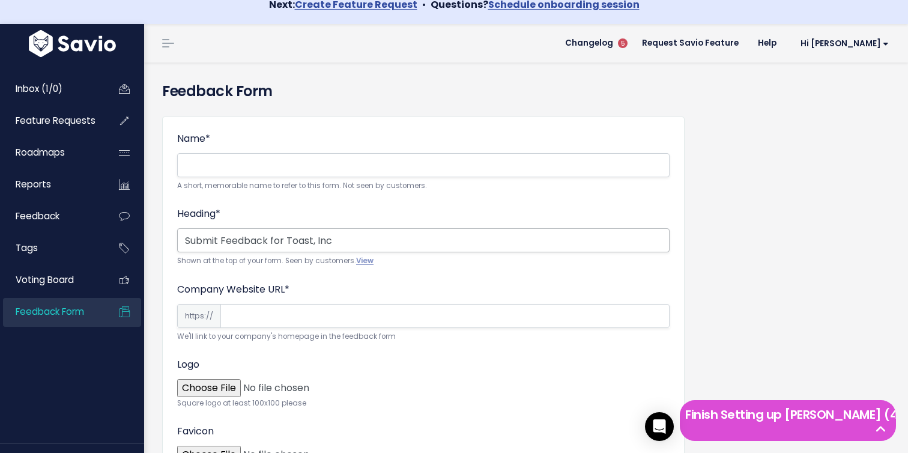
scroll to position [23, 0]
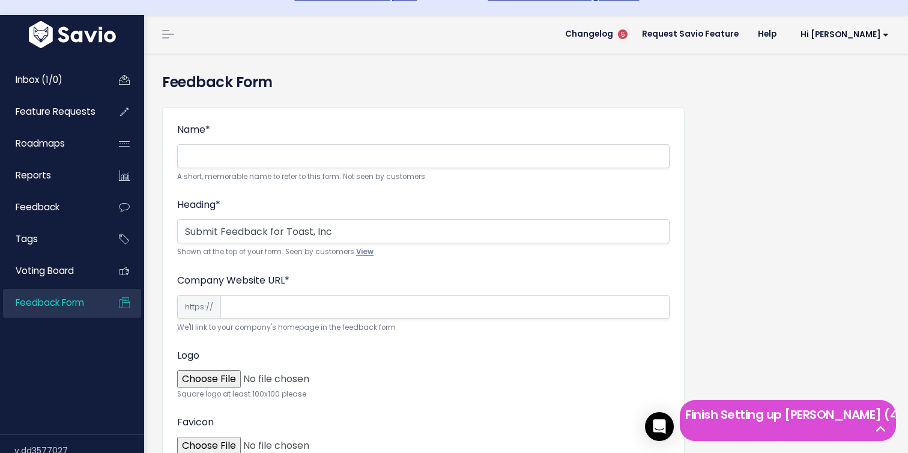
click at [373, 252] on link "View" at bounding box center [364, 252] width 17 height 10
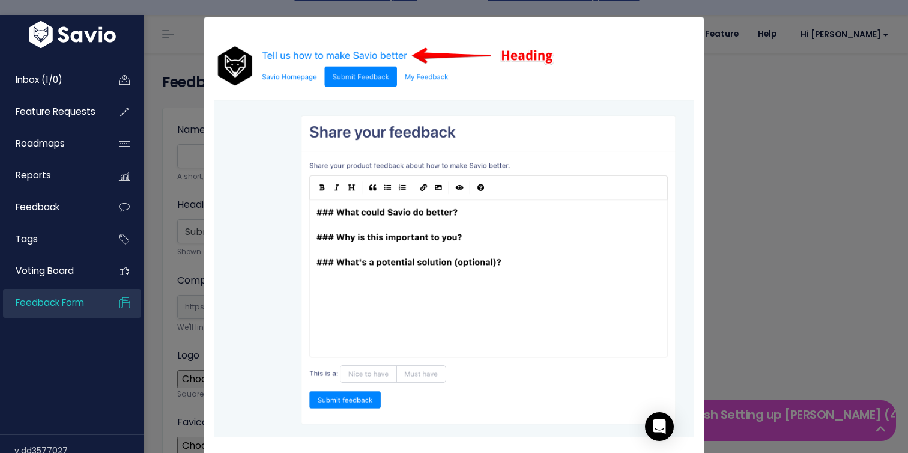
click at [803, 252] on div "Close" at bounding box center [454, 226] width 908 height 453
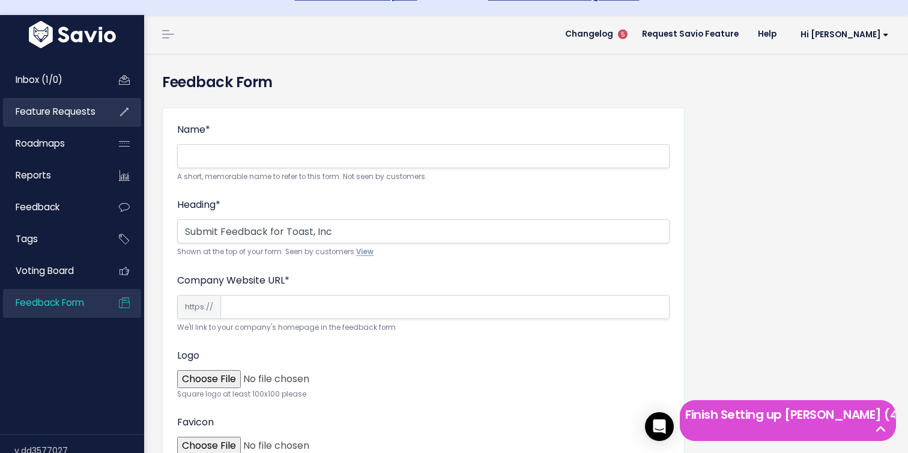
click at [71, 120] on link "Feature Requests" at bounding box center [51, 112] width 97 height 28
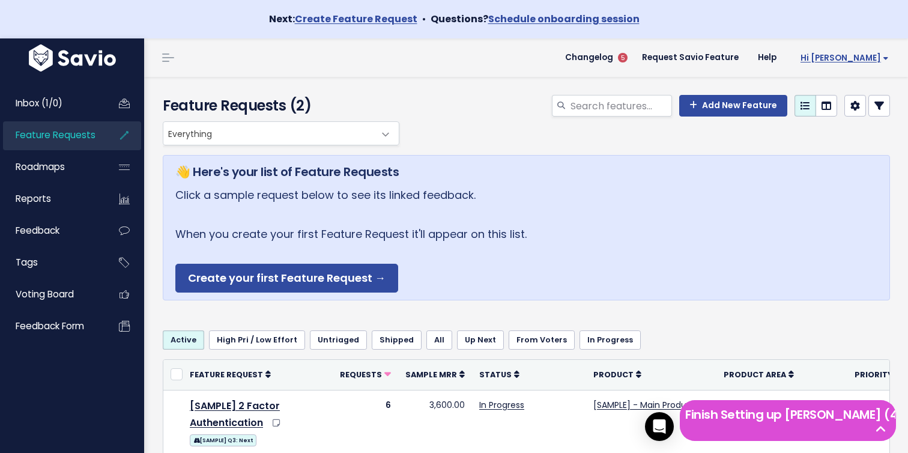
click at [877, 54] on span "Hi [PERSON_NAME]" at bounding box center [845, 57] width 88 height 9
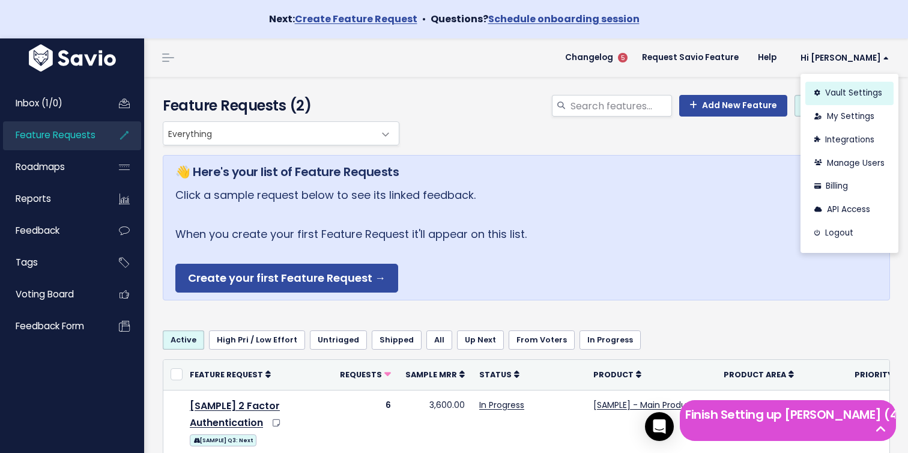
click at [866, 92] on link "Vault Settings" at bounding box center [850, 93] width 88 height 23
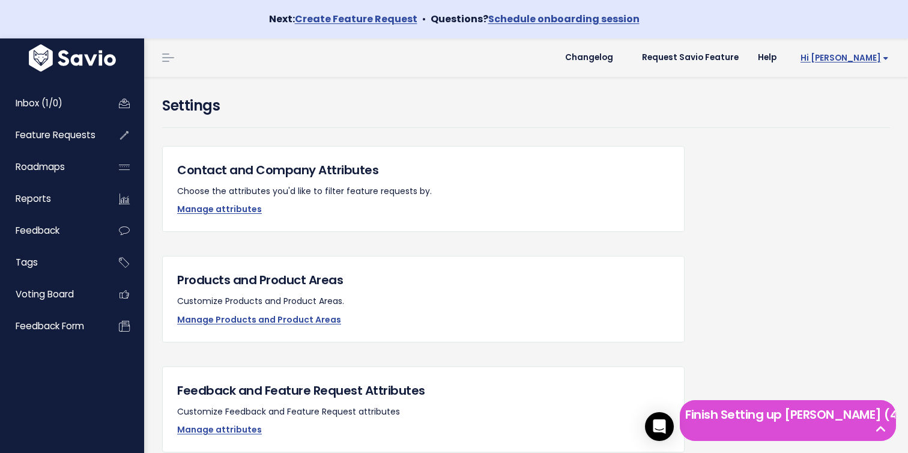
click at [877, 51] on link "Hi [PERSON_NAME]" at bounding box center [842, 58] width 112 height 19
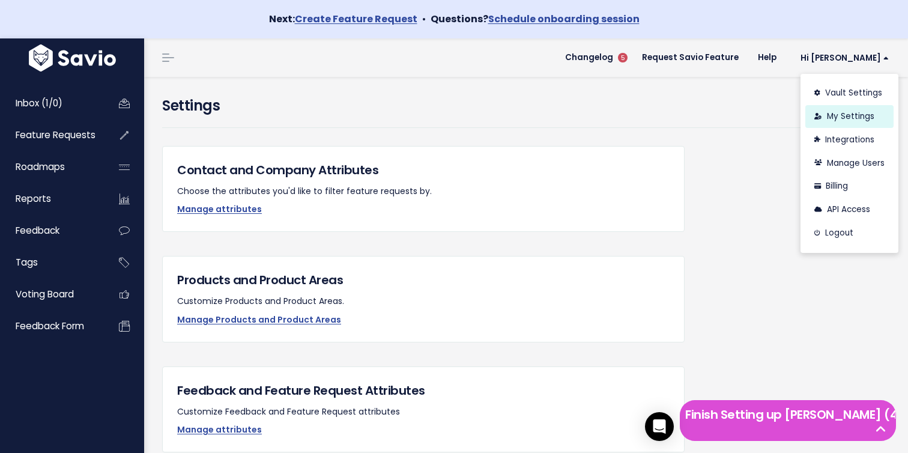
click at [849, 123] on link "My Settings" at bounding box center [850, 116] width 88 height 23
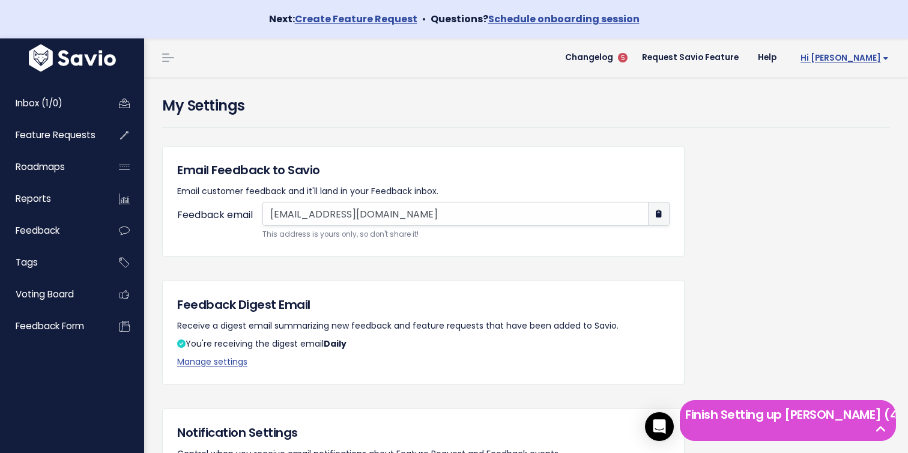
click at [870, 59] on span "Hi [PERSON_NAME]" at bounding box center [845, 57] width 88 height 9
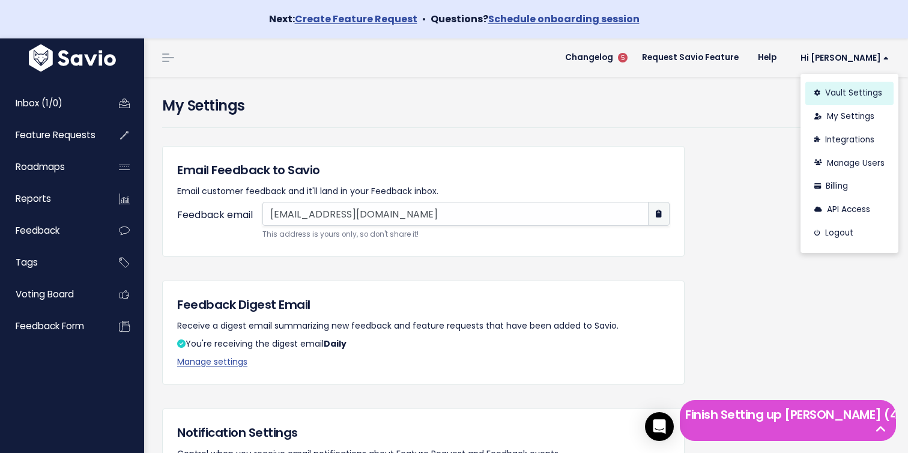
click at [870, 90] on link "Vault Settings" at bounding box center [850, 93] width 88 height 23
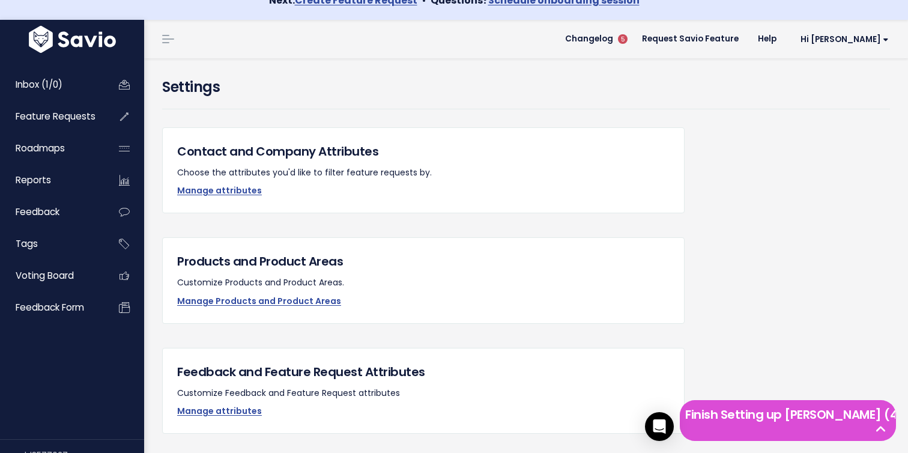
scroll to position [19, 0]
click at [112, 214] on li "Feedback" at bounding box center [72, 212] width 138 height 29
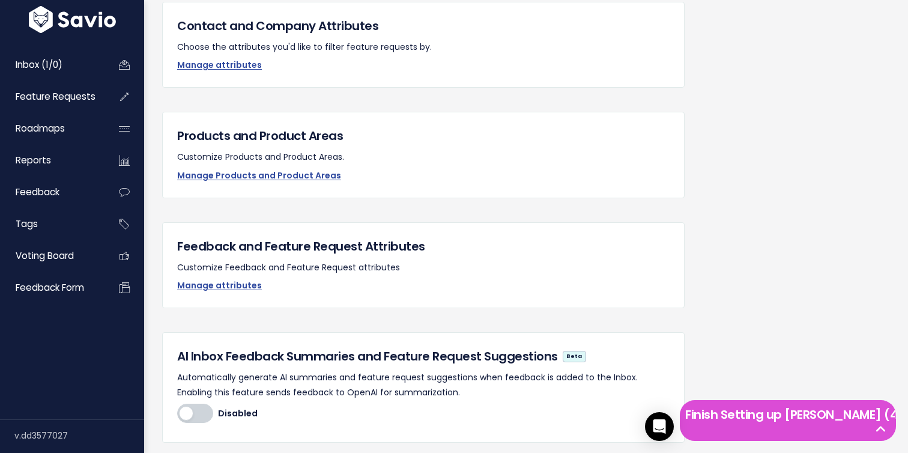
scroll to position [156, 0]
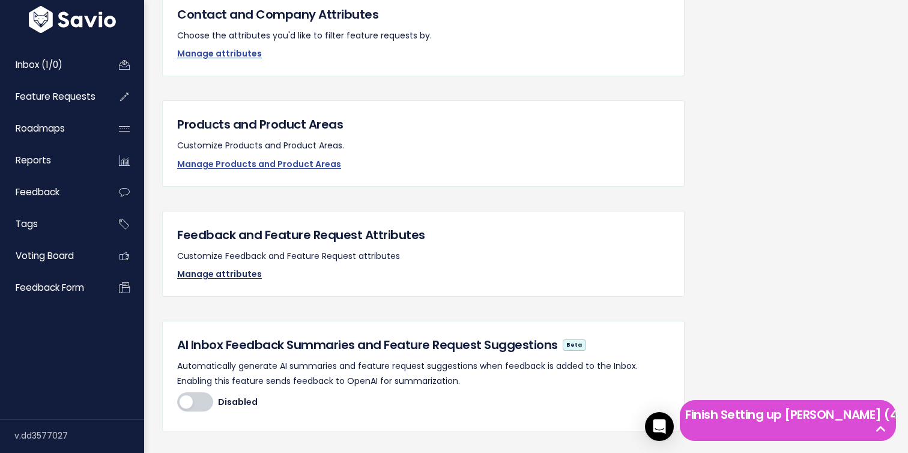
click at [211, 272] on link "Manage attributes" at bounding box center [219, 274] width 85 height 12
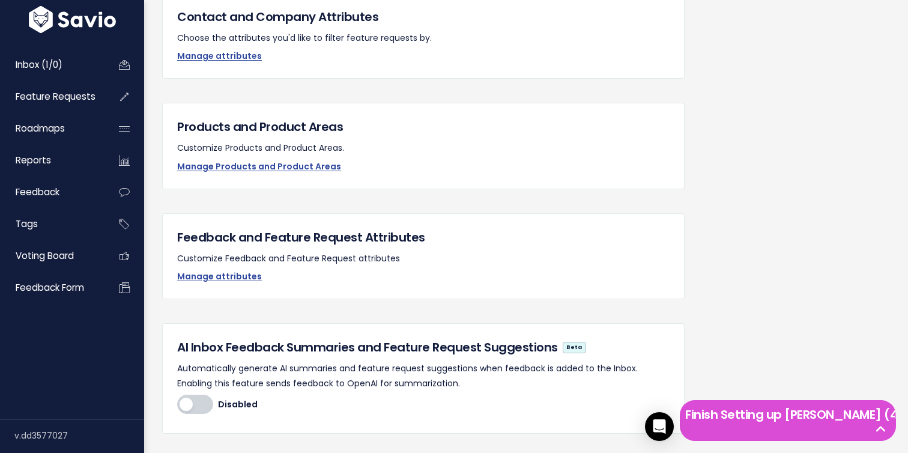
scroll to position [156, 0]
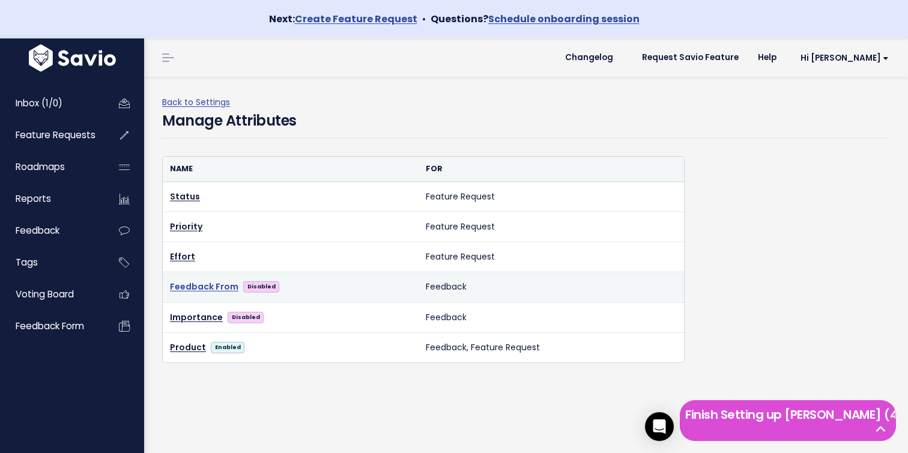
click at [191, 288] on link "Feedback From" at bounding box center [204, 286] width 68 height 15
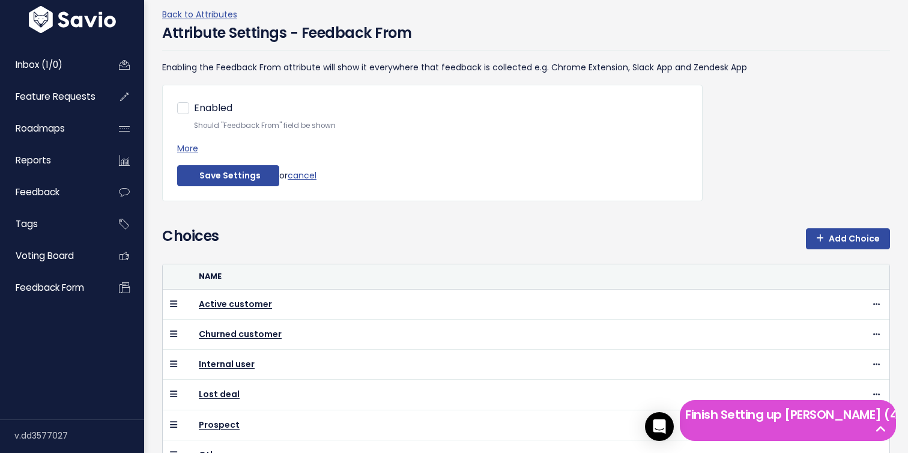
scroll to position [108, 0]
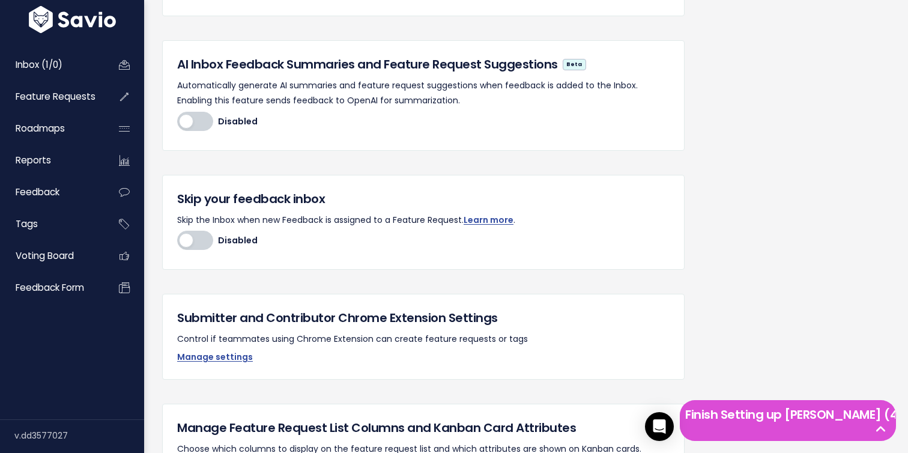
scroll to position [436, 0]
click at [230, 360] on link "Manage settings" at bounding box center [215, 357] width 76 height 12
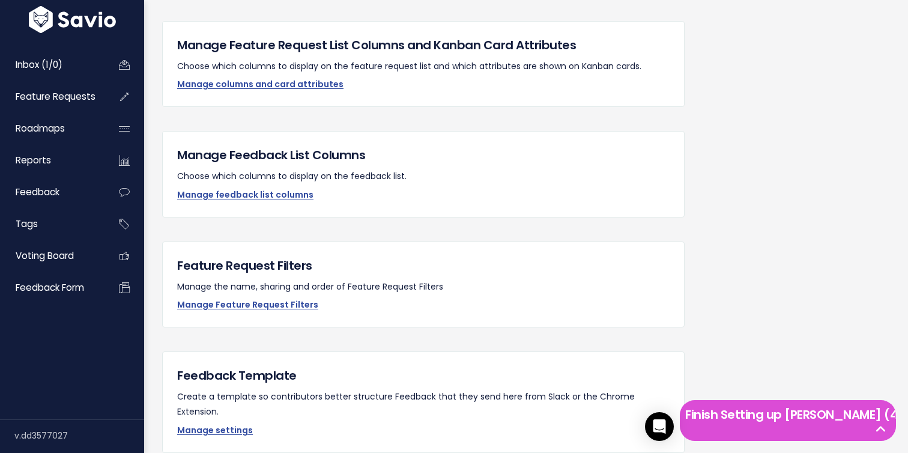
scroll to position [824, 0]
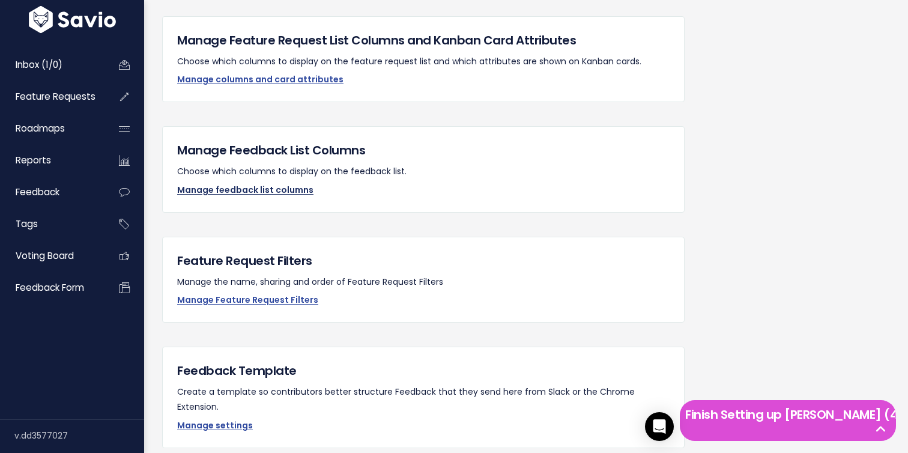
click at [286, 184] on link "Manage feedback list columns" at bounding box center [245, 190] width 136 height 12
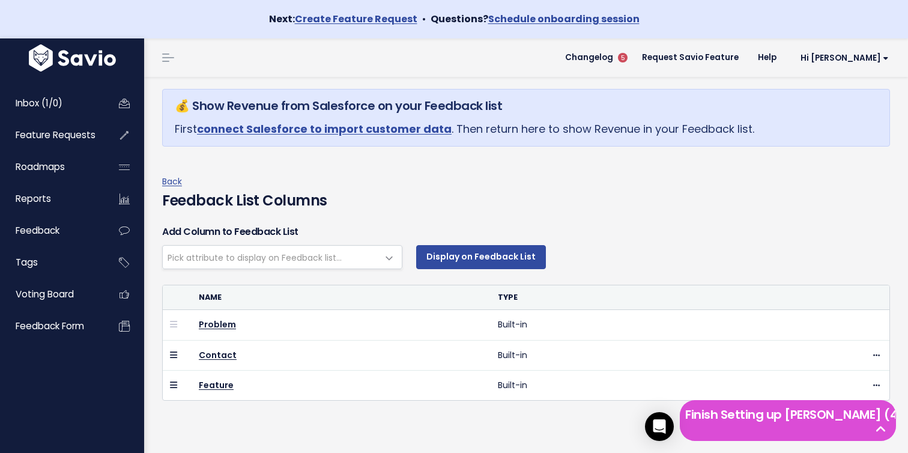
click at [326, 255] on span "Pick attribute to display on Feedback list..." at bounding box center [255, 258] width 174 height 12
click at [577, 211] on div "Back Feedback List Columns" at bounding box center [526, 194] width 746 height 41
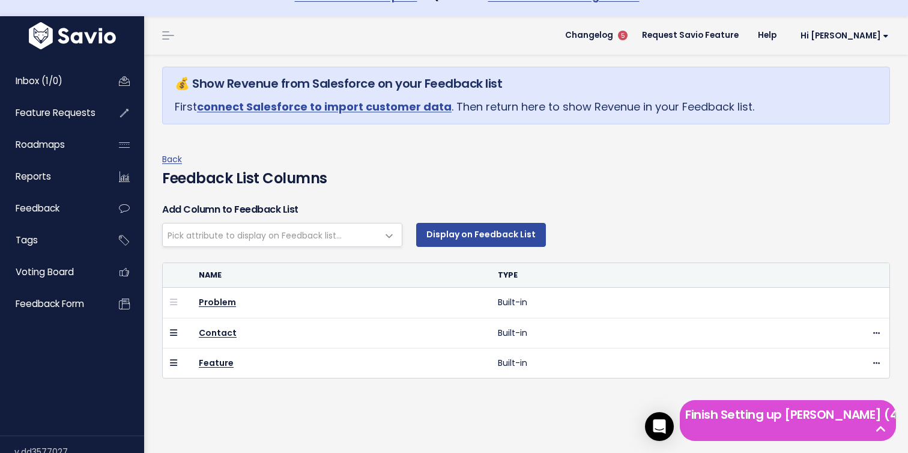
scroll to position [36, 0]
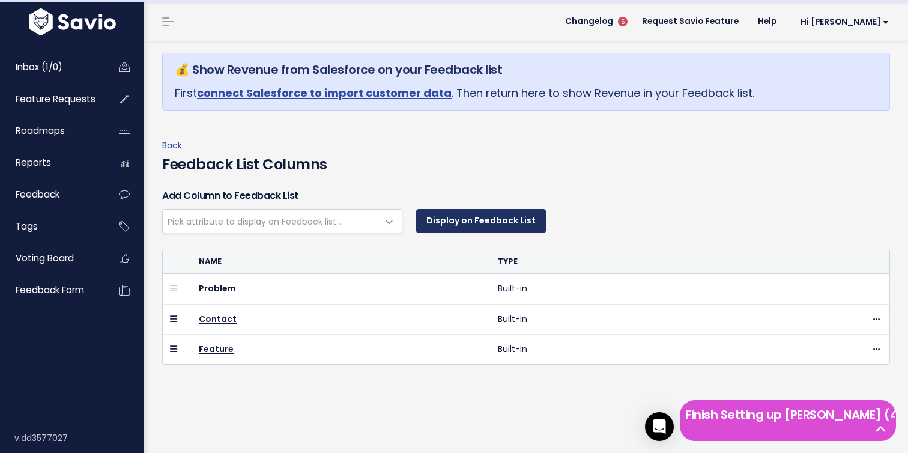
click at [535, 222] on button "Display on Feedback List" at bounding box center [481, 221] width 130 height 24
click at [328, 227] on span "Pick attribute to display on Feedback list..." at bounding box center [255, 222] width 174 height 12
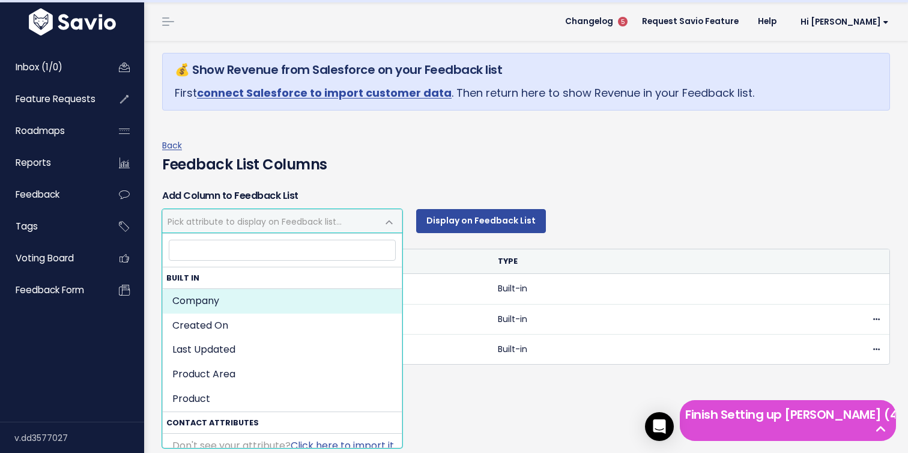
click at [528, 133] on div "Back Feedback List Columns" at bounding box center [526, 152] width 746 height 65
click at [379, 222] on span at bounding box center [389, 222] width 24 height 24
select select "sync_company"
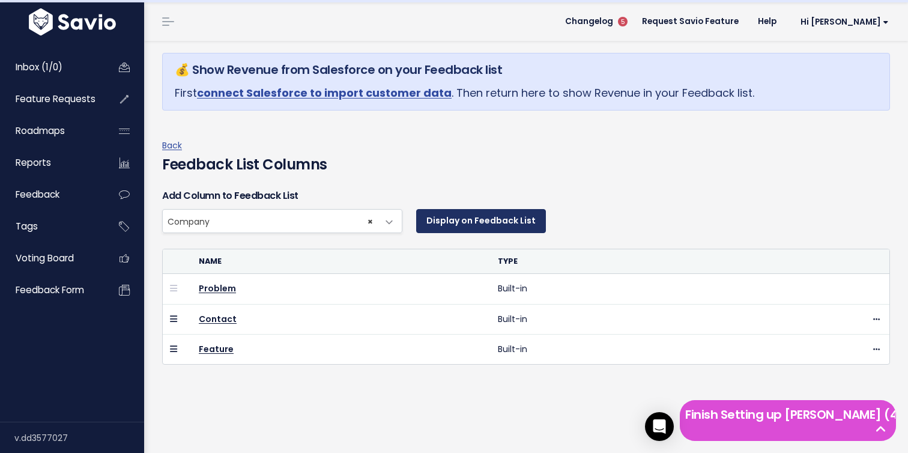
click at [482, 214] on button "Display on Feedback List" at bounding box center [481, 221] width 130 height 24
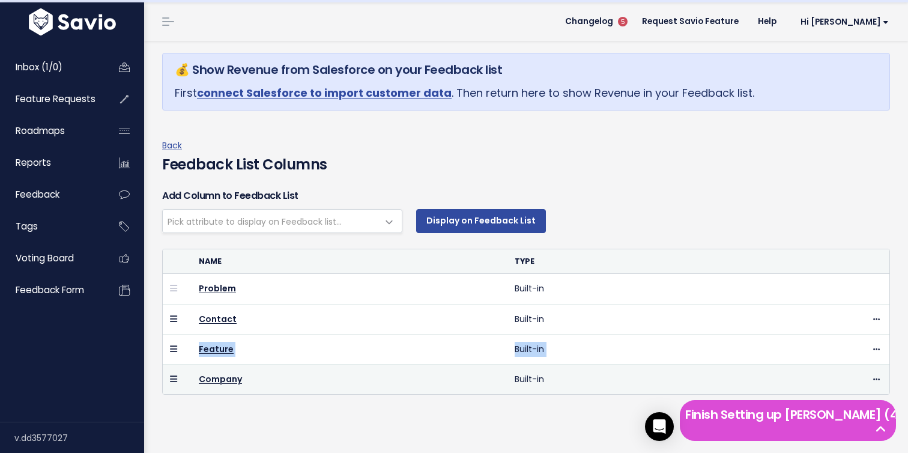
click at [172, 338] on tbody "Problem Built-in Contact Built-in Hide Feature" at bounding box center [526, 334] width 727 height 120
click at [172, 383] on icon at bounding box center [173, 379] width 7 height 8
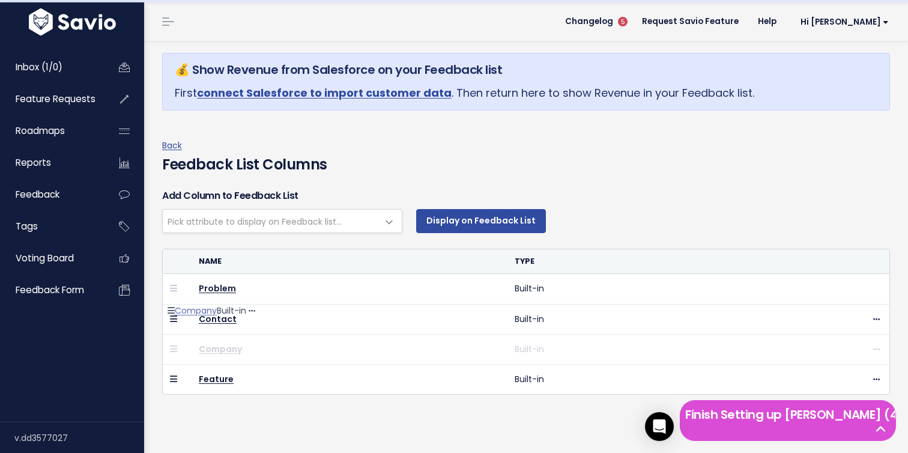
drag, startPoint x: 173, startPoint y: 382, endPoint x: 178, endPoint y: 320, distance: 62.1
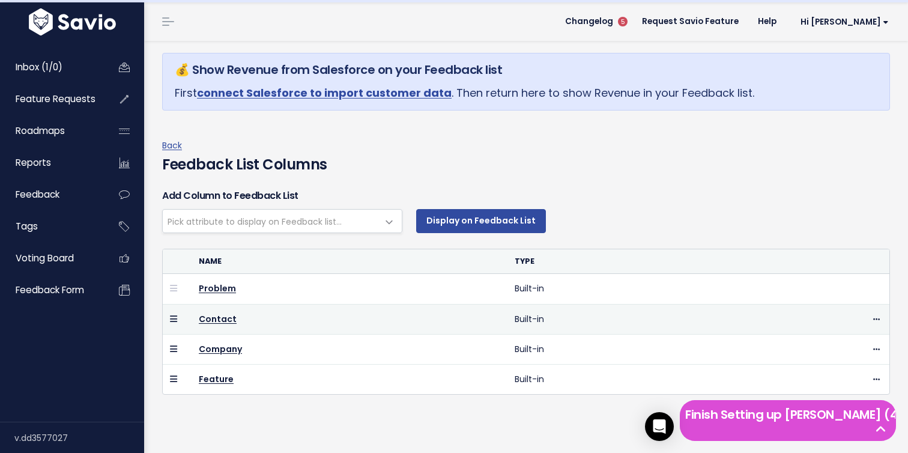
click at [871, 321] on div "Hide" at bounding box center [818, 319] width 127 height 15
click at [878, 318] on icon at bounding box center [877, 320] width 7 height 8
click at [845, 353] on link "Hide" at bounding box center [846, 352] width 87 height 23
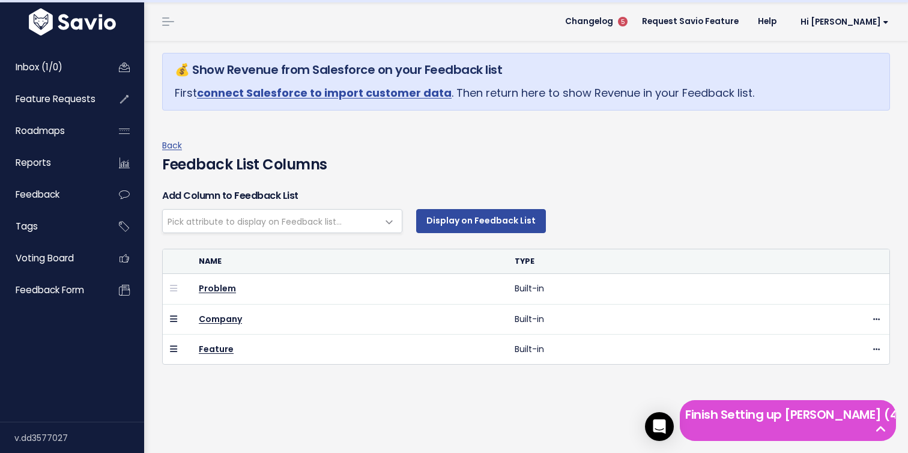
click at [370, 228] on span "Pick attribute to display on Feedback list..." at bounding box center [270, 221] width 215 height 23
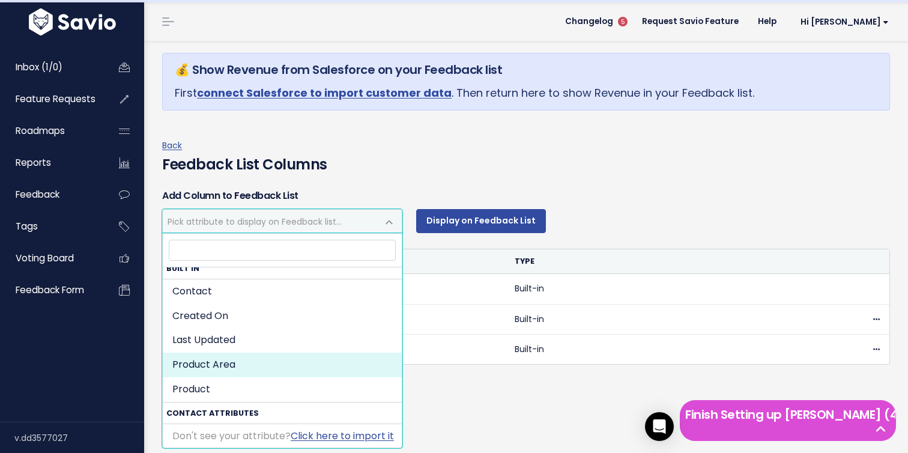
scroll to position [7, 0]
select select "product_area"
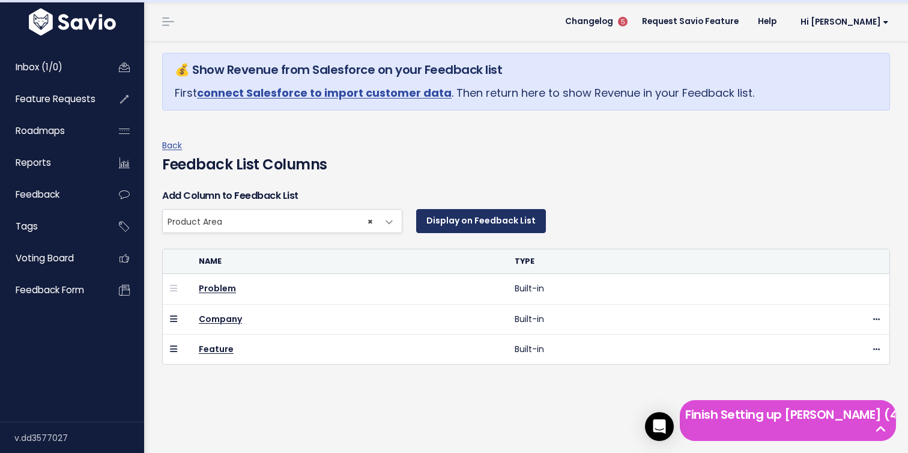
click at [463, 231] on button "Display on Feedback List" at bounding box center [481, 221] width 130 height 24
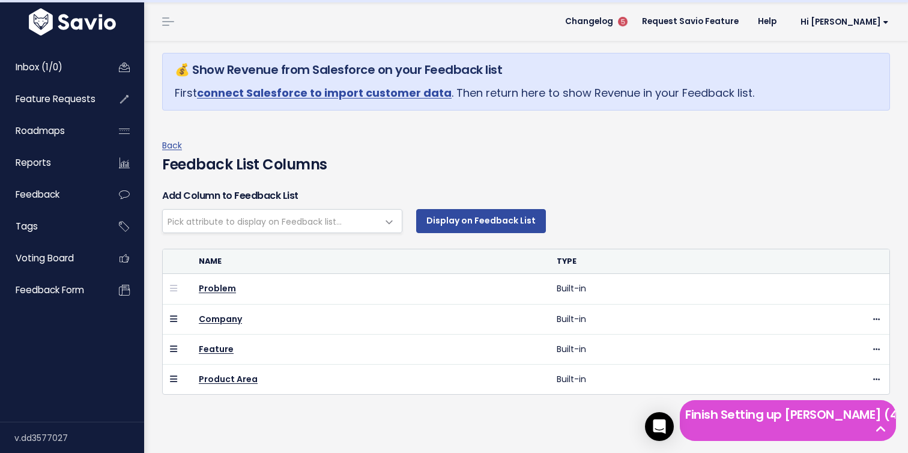
click at [338, 222] on span "Pick attribute to display on Feedback list..." at bounding box center [255, 222] width 174 height 12
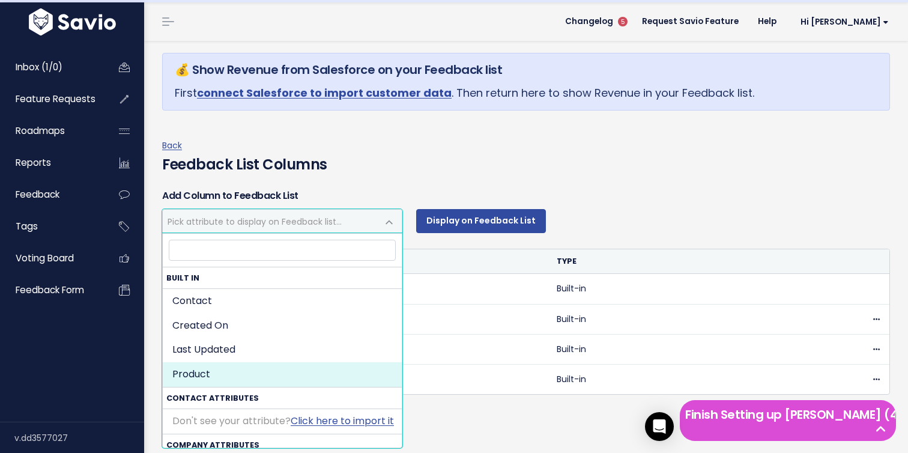
select select "product"
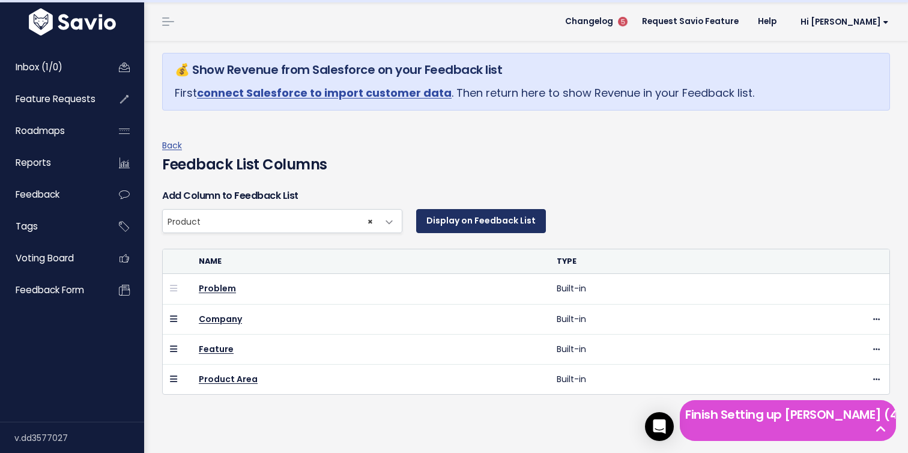
click at [475, 224] on button "Display on Feedback List" at bounding box center [481, 221] width 130 height 24
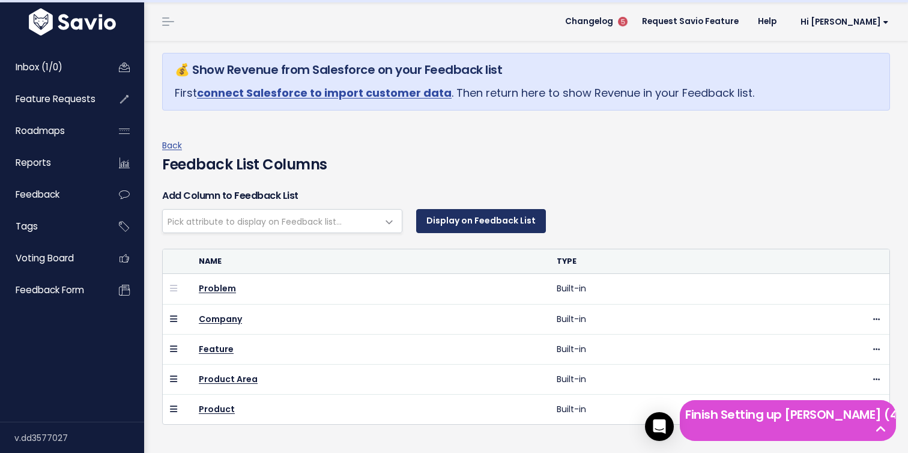
select select
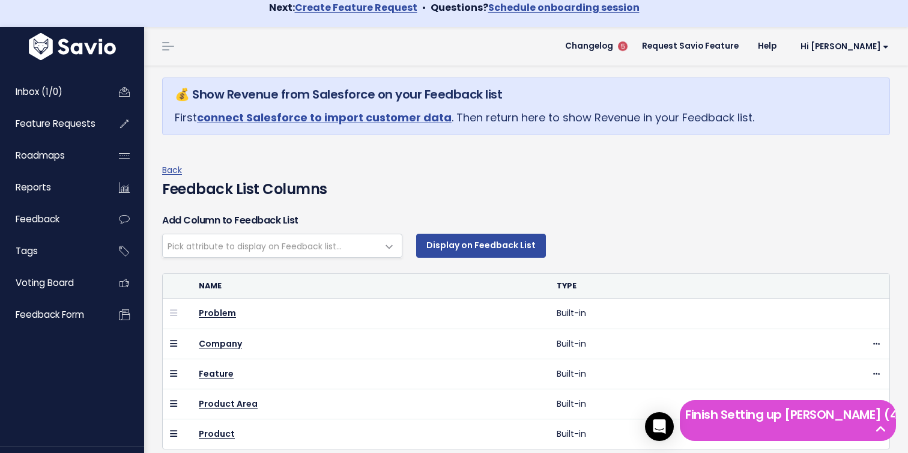
scroll to position [13, 0]
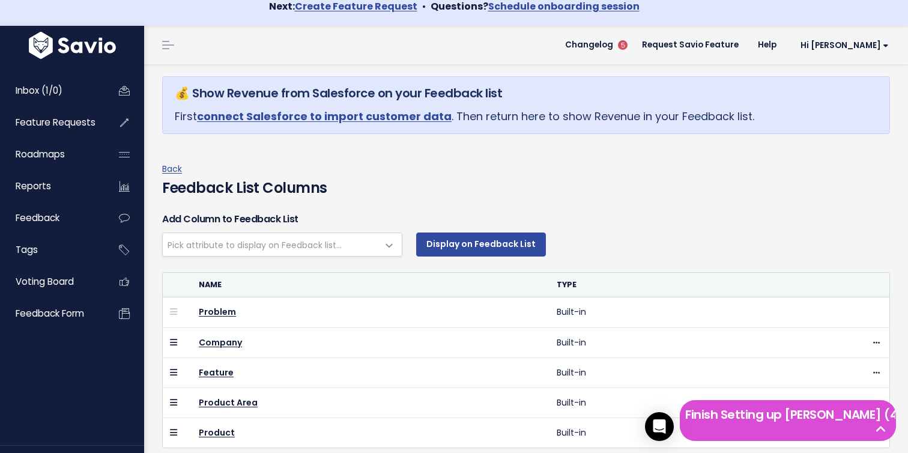
click at [621, 190] on h4 "Feedback List Columns" at bounding box center [526, 188] width 728 height 22
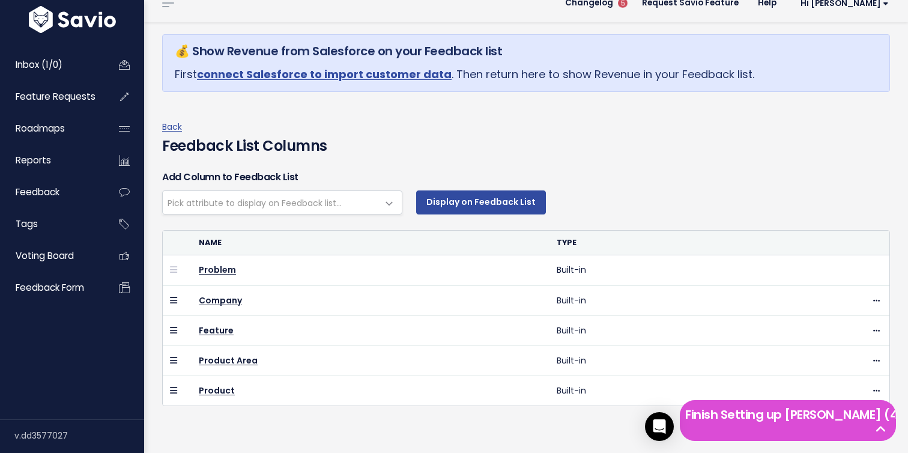
scroll to position [0, 0]
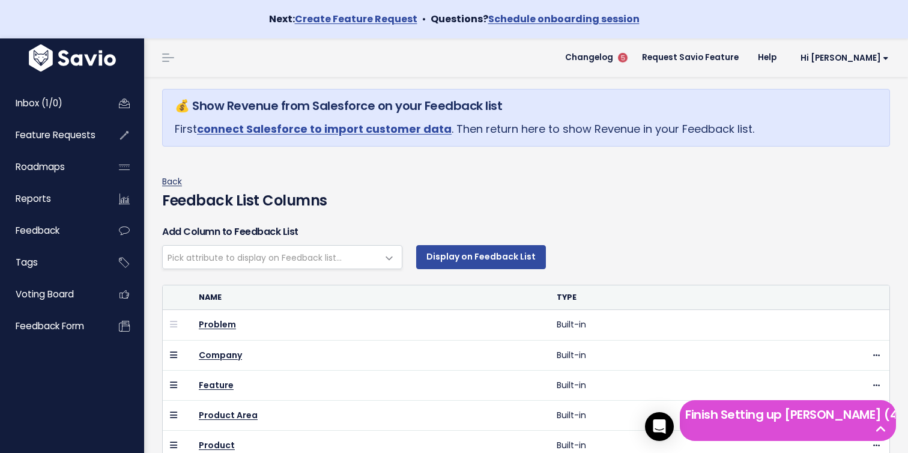
click at [168, 184] on link "Back" at bounding box center [172, 181] width 20 height 12
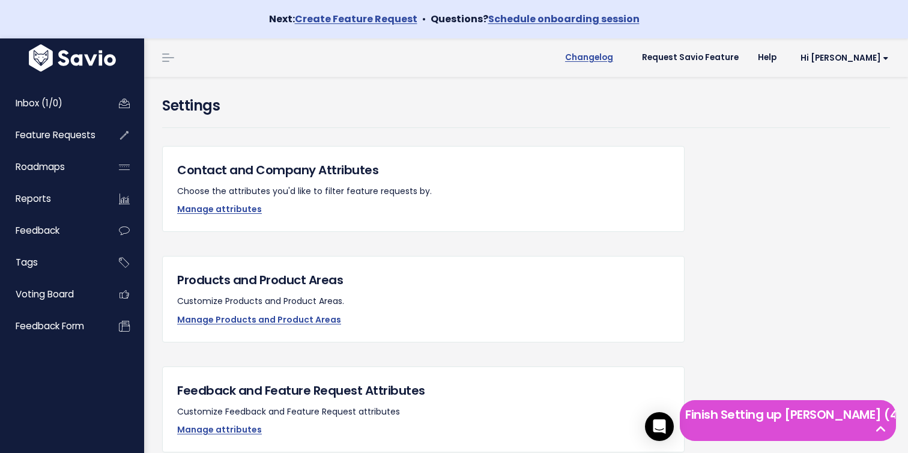
click at [613, 53] on span "Changelog" at bounding box center [589, 57] width 48 height 8
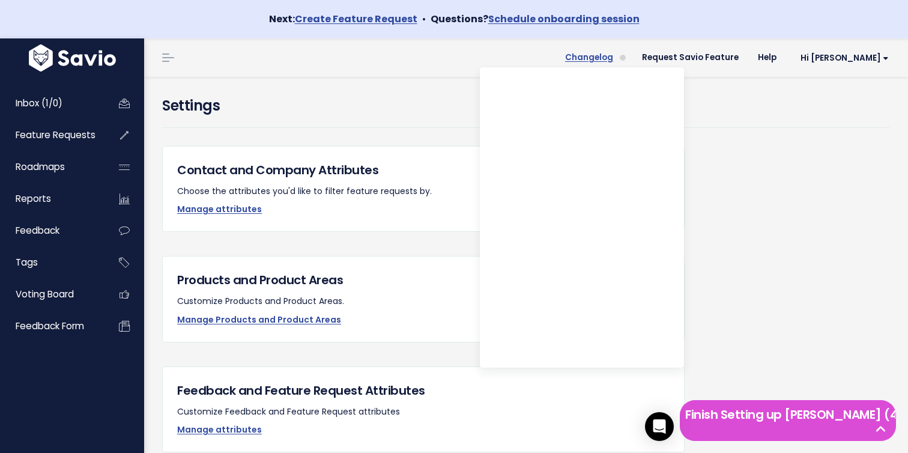
click at [613, 53] on span "Changelog" at bounding box center [589, 57] width 48 height 8
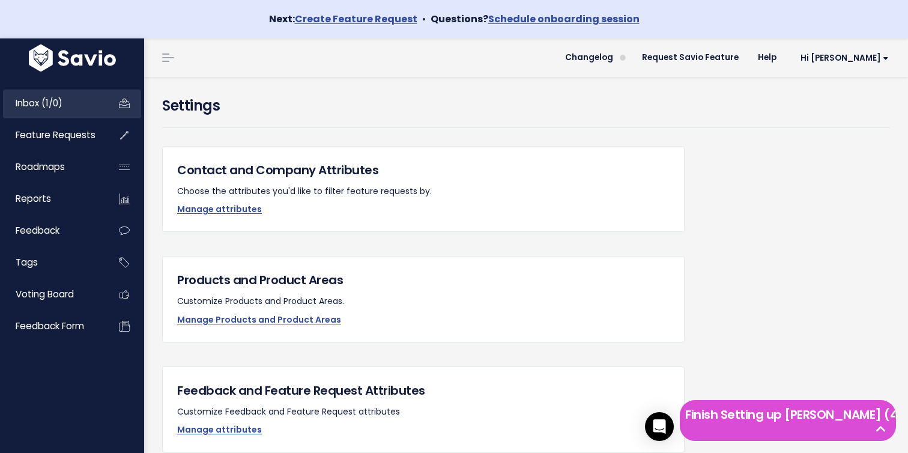
click at [97, 103] on link "Inbox (1/0)" at bounding box center [51, 104] width 97 height 28
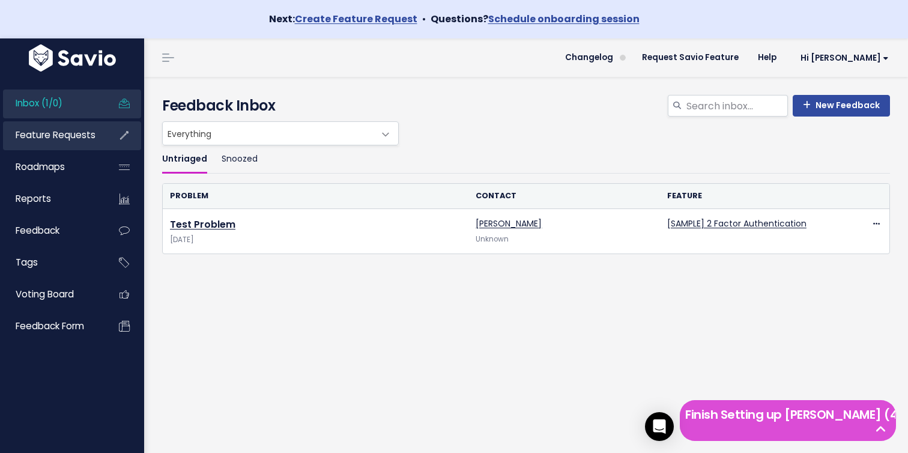
click at [84, 144] on link "Feature Requests" at bounding box center [51, 135] width 97 height 28
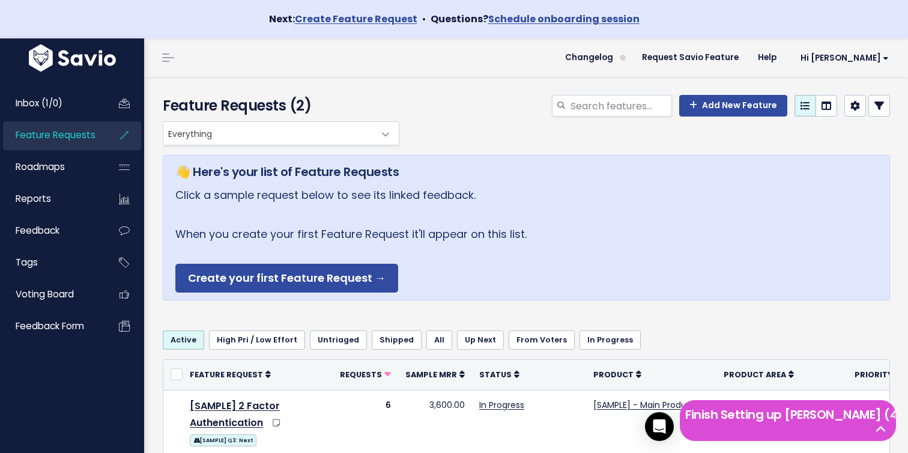
click at [555, 152] on div "👋 Here's your list of Feature Requests Click a sample request below to see its …" at bounding box center [527, 252] width 728 height 214
click at [53, 234] on span "Feedback" at bounding box center [38, 230] width 44 height 13
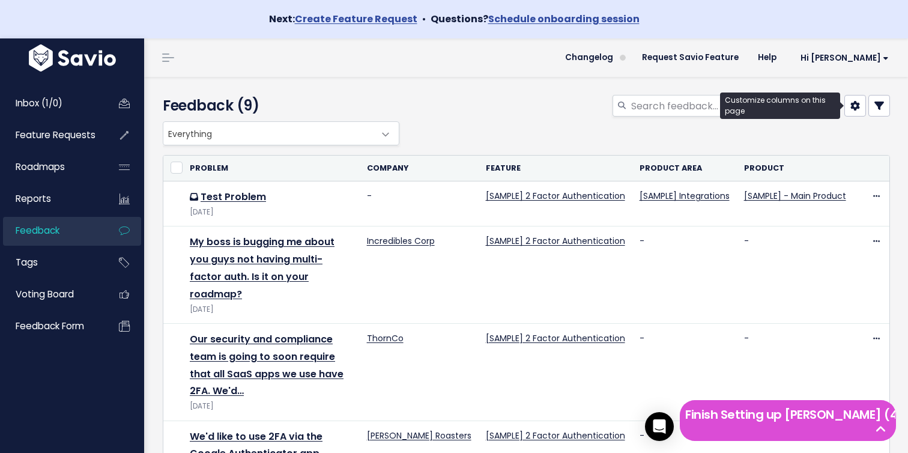
click at [856, 108] on icon at bounding box center [856, 106] width 10 height 10
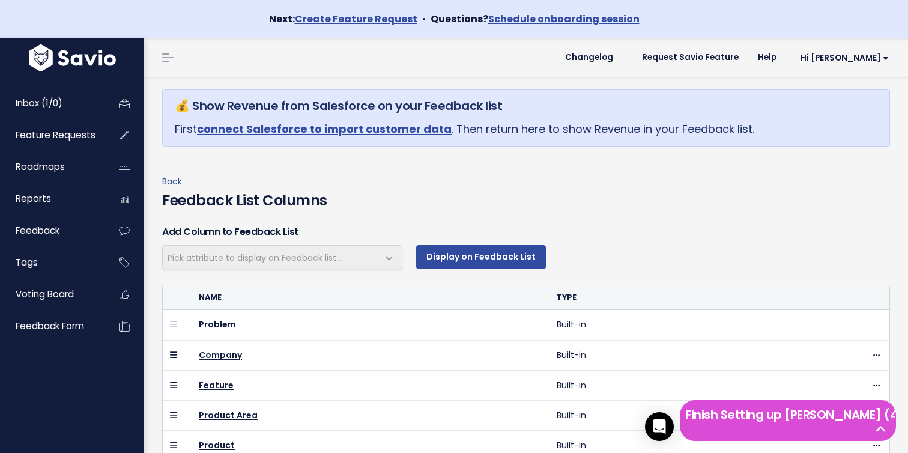
select select
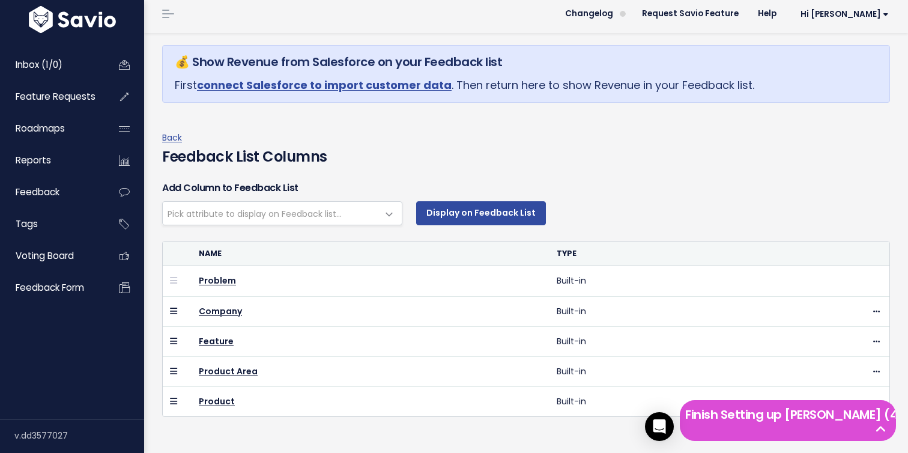
scroll to position [55, 0]
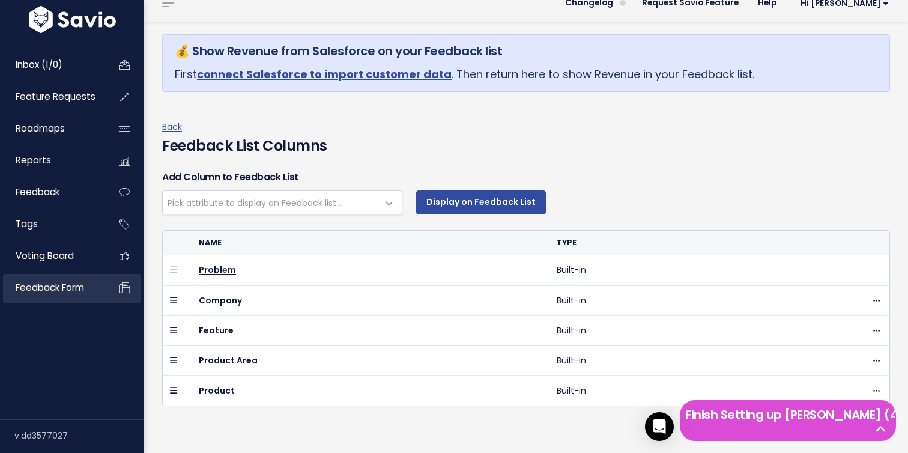
click at [29, 298] on link "Feedback form" at bounding box center [51, 288] width 97 height 28
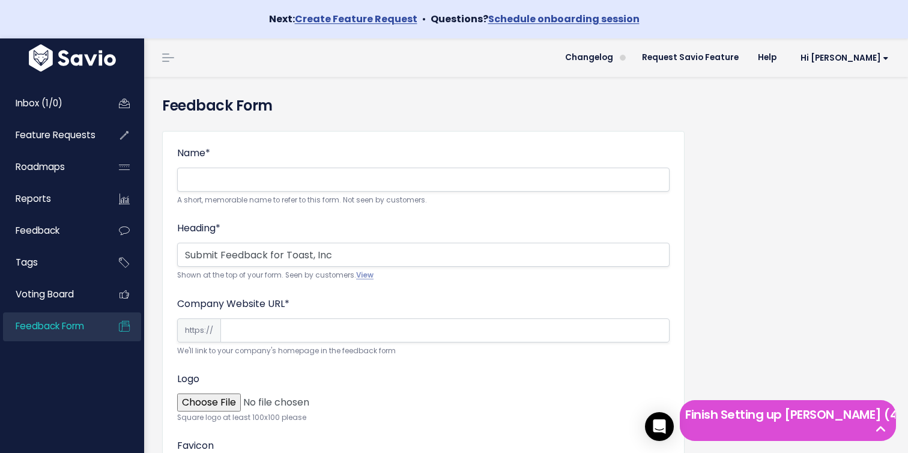
click at [884, 43] on li "Hi [PERSON_NAME] Vault Settings My Settings Integrations Manage Users Billing A…" at bounding box center [842, 58] width 112 height 34
click at [875, 58] on span "Hi [PERSON_NAME]" at bounding box center [845, 57] width 88 height 9
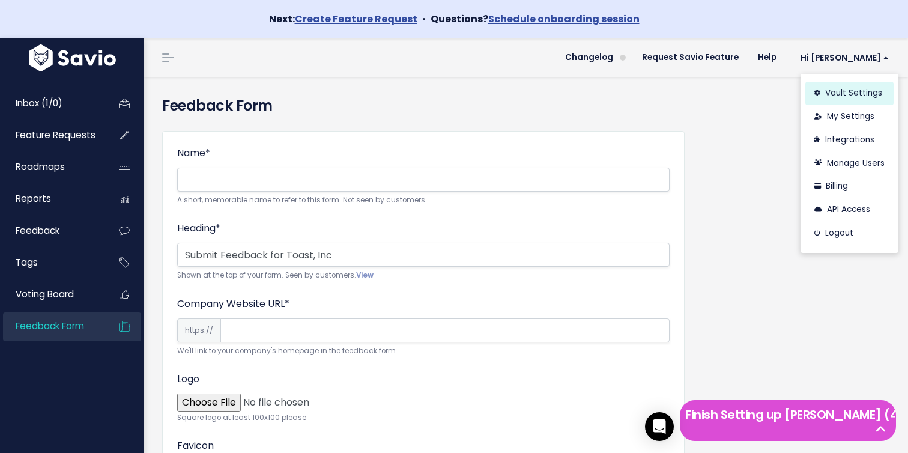
click at [852, 93] on link "Vault Settings" at bounding box center [850, 93] width 88 height 23
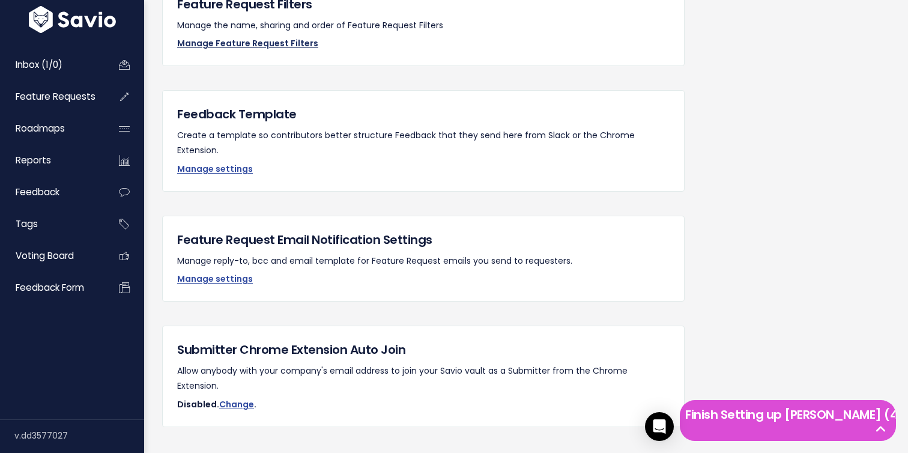
scroll to position [1080, 0]
click at [237, 163] on link "Manage settings" at bounding box center [215, 169] width 76 height 12
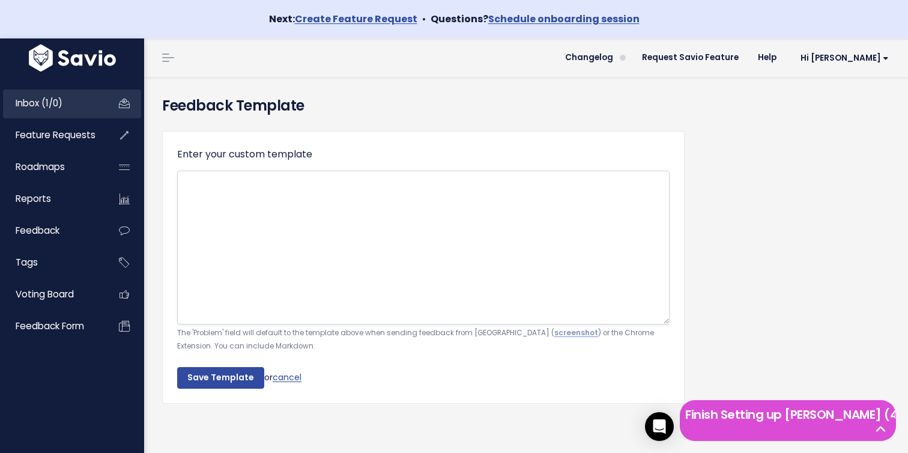
click at [87, 110] on link "Inbox (1/0)" at bounding box center [51, 104] width 97 height 28
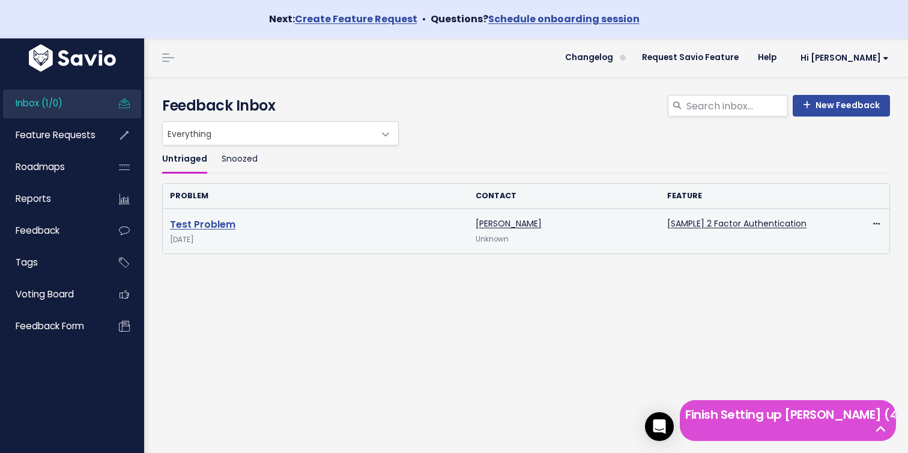
click at [218, 222] on link "Test Problem" at bounding box center [202, 224] width 65 height 14
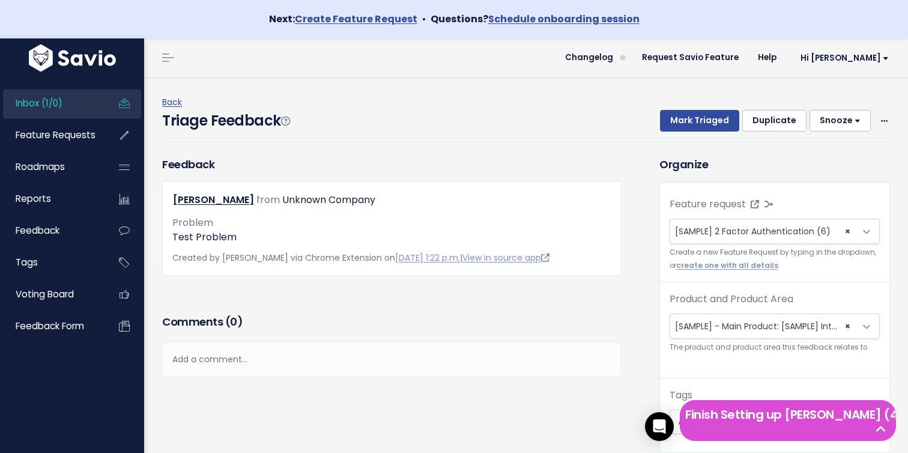
click at [76, 68] on img at bounding box center [72, 57] width 93 height 27
